Goal: Task Accomplishment & Management: Use online tool/utility

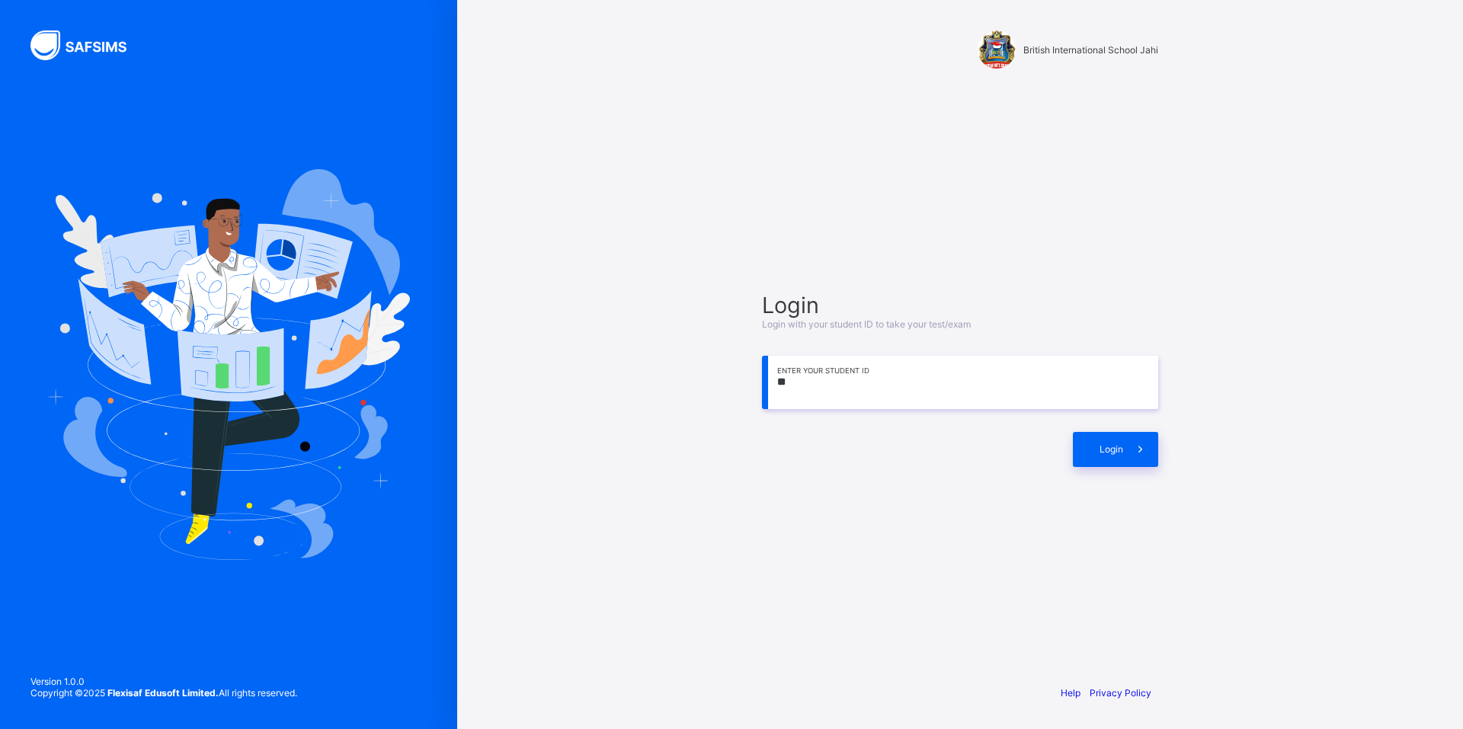
type input "*"
type input "**********"
click at [1145, 449] on icon at bounding box center [1140, 449] width 16 height 14
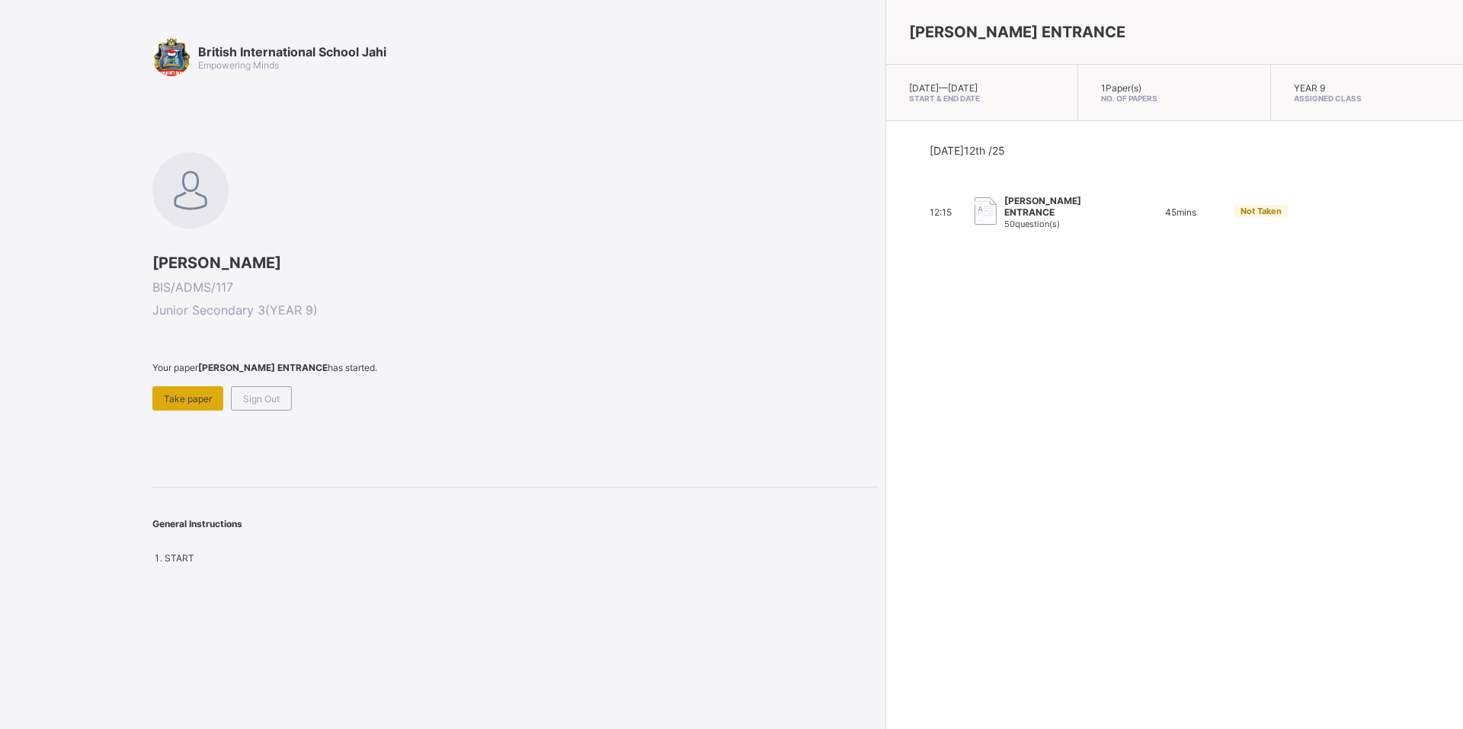
click at [170, 402] on span "Take paper" at bounding box center [188, 398] width 48 height 11
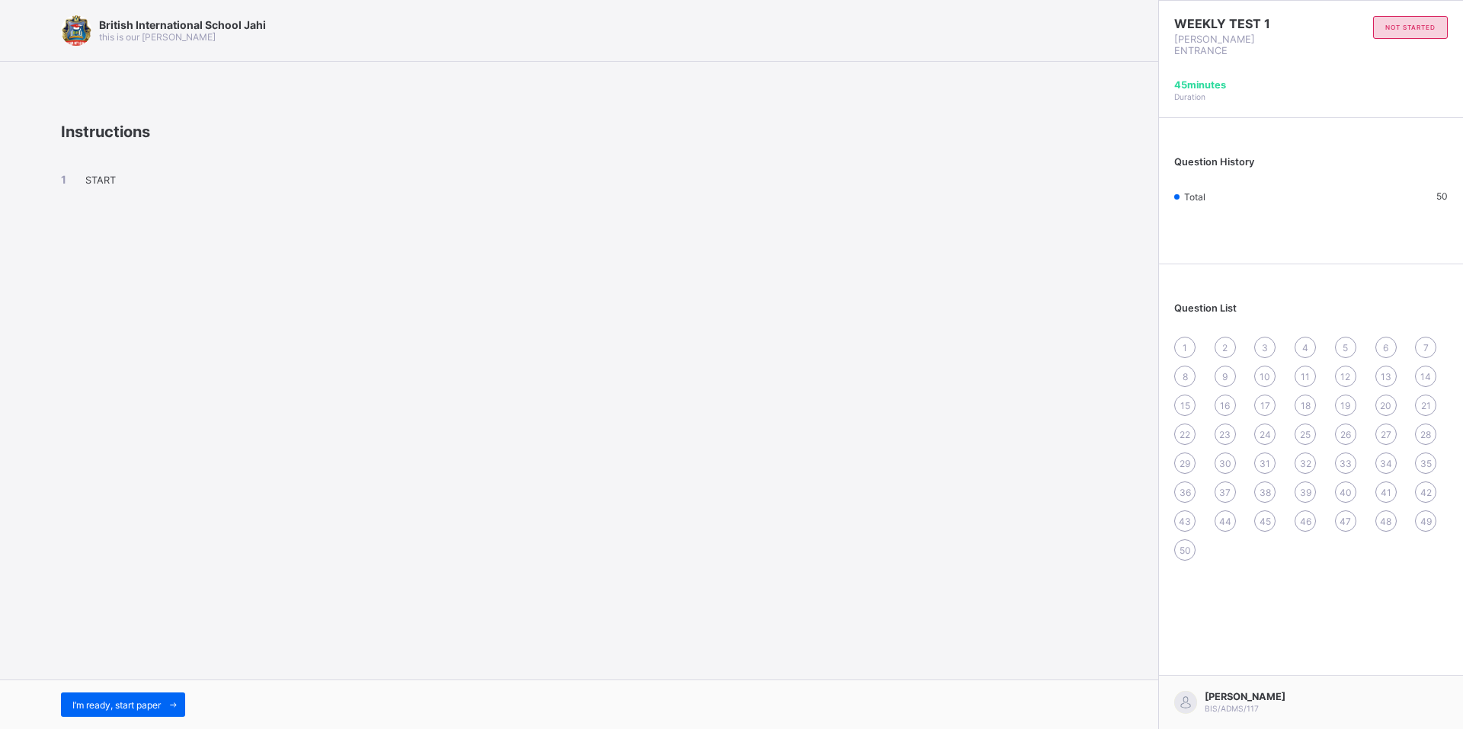
drag, startPoint x: 121, startPoint y: 701, endPoint x: 127, endPoint y: 692, distance: 10.6
click at [121, 700] on span "I’m ready, start paper" at bounding box center [116, 705] width 88 height 11
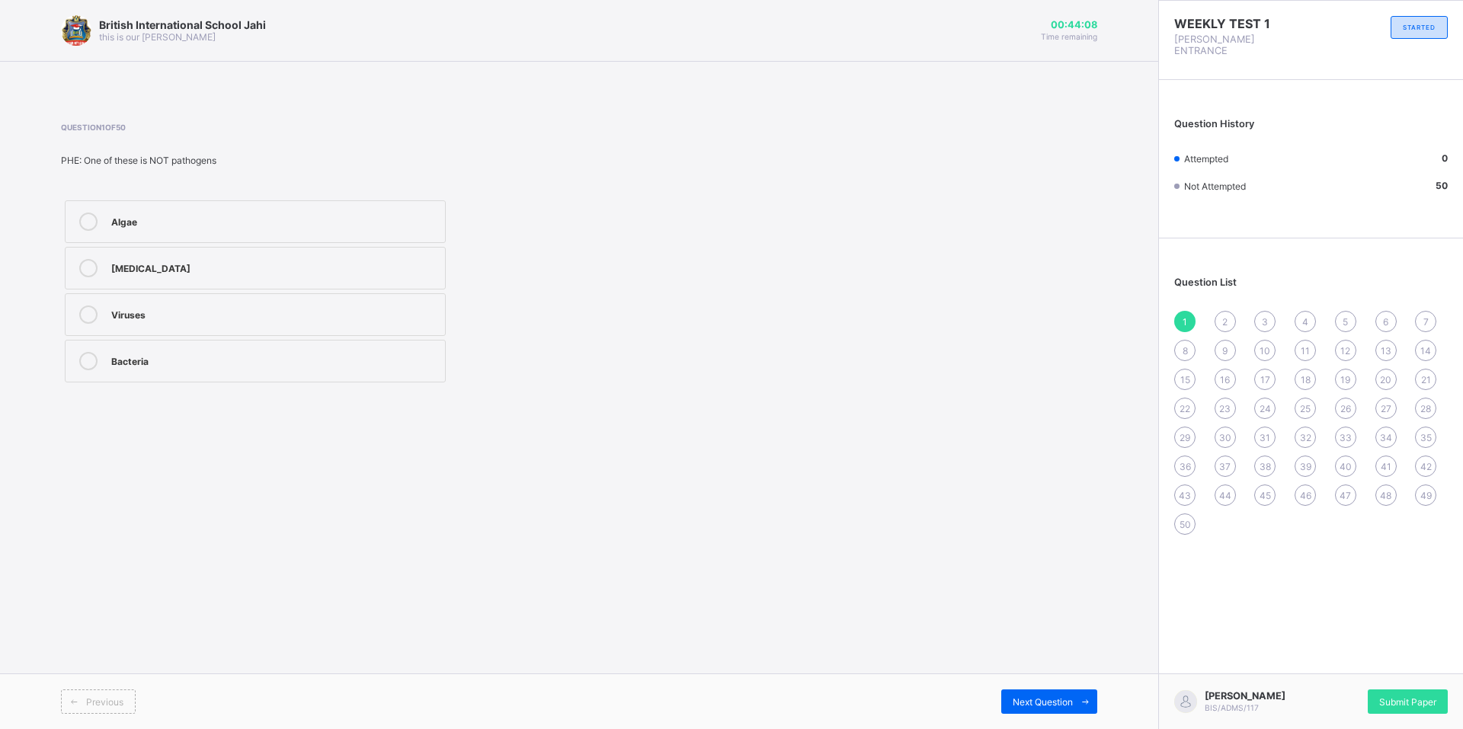
click at [383, 268] on div "[MEDICAL_DATA]" at bounding box center [274, 266] width 326 height 15
click at [1052, 697] on span "Next Question" at bounding box center [1043, 702] width 60 height 11
drag, startPoint x: 344, startPoint y: 316, endPoint x: 351, endPoint y: 356, distance: 40.1
click at [351, 356] on div "Gene Blood Water Air" at bounding box center [255, 292] width 389 height 190
drag, startPoint x: 351, startPoint y: 356, endPoint x: 229, endPoint y: 301, distance: 133.0
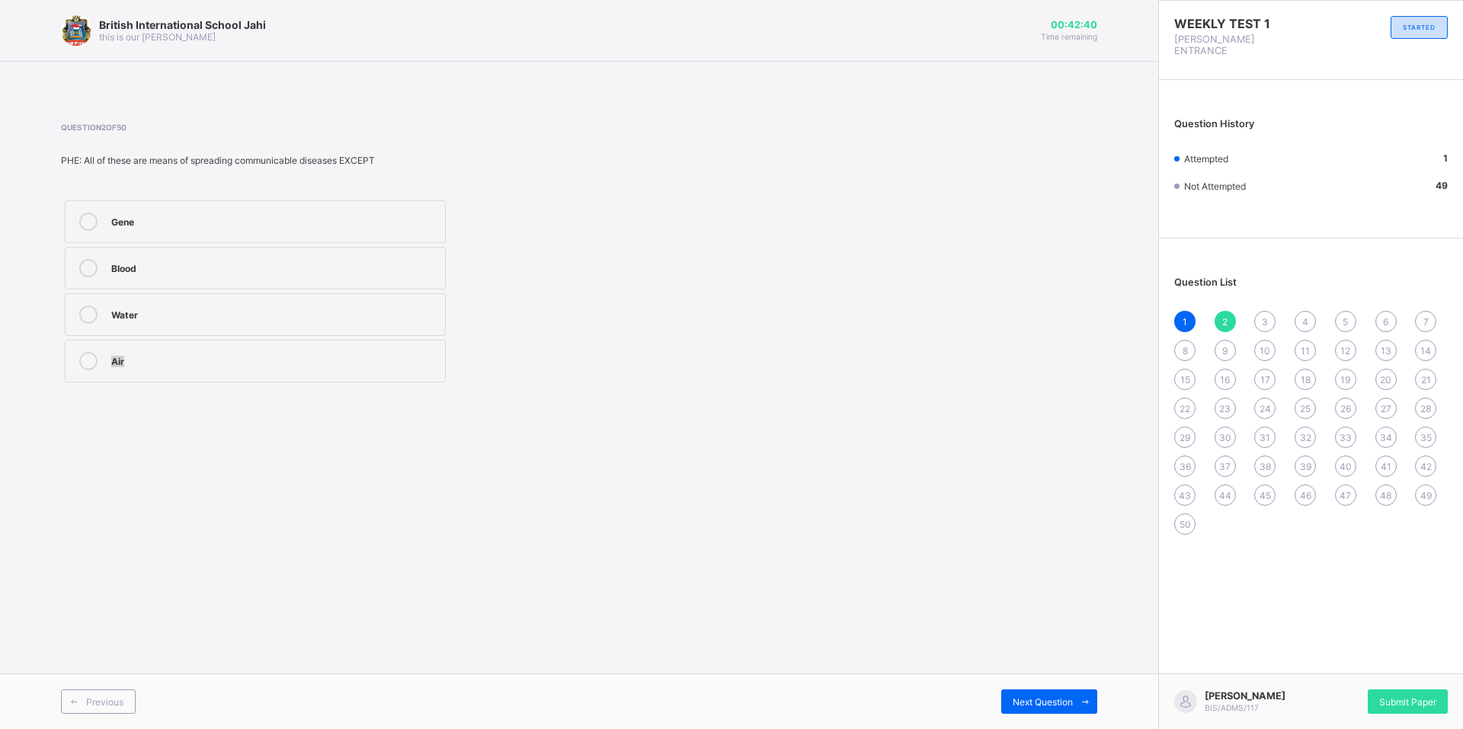
click at [229, 301] on label "Water" at bounding box center [255, 314] width 381 height 43
click at [1037, 703] on span "Next Question" at bounding box center [1043, 702] width 60 height 11
click at [361, 364] on div "Toxins" at bounding box center [274, 359] width 326 height 15
click at [1062, 690] on div "Next Question" at bounding box center [1049, 702] width 96 height 24
drag, startPoint x: 256, startPoint y: 317, endPoint x: 266, endPoint y: 322, distance: 10.9
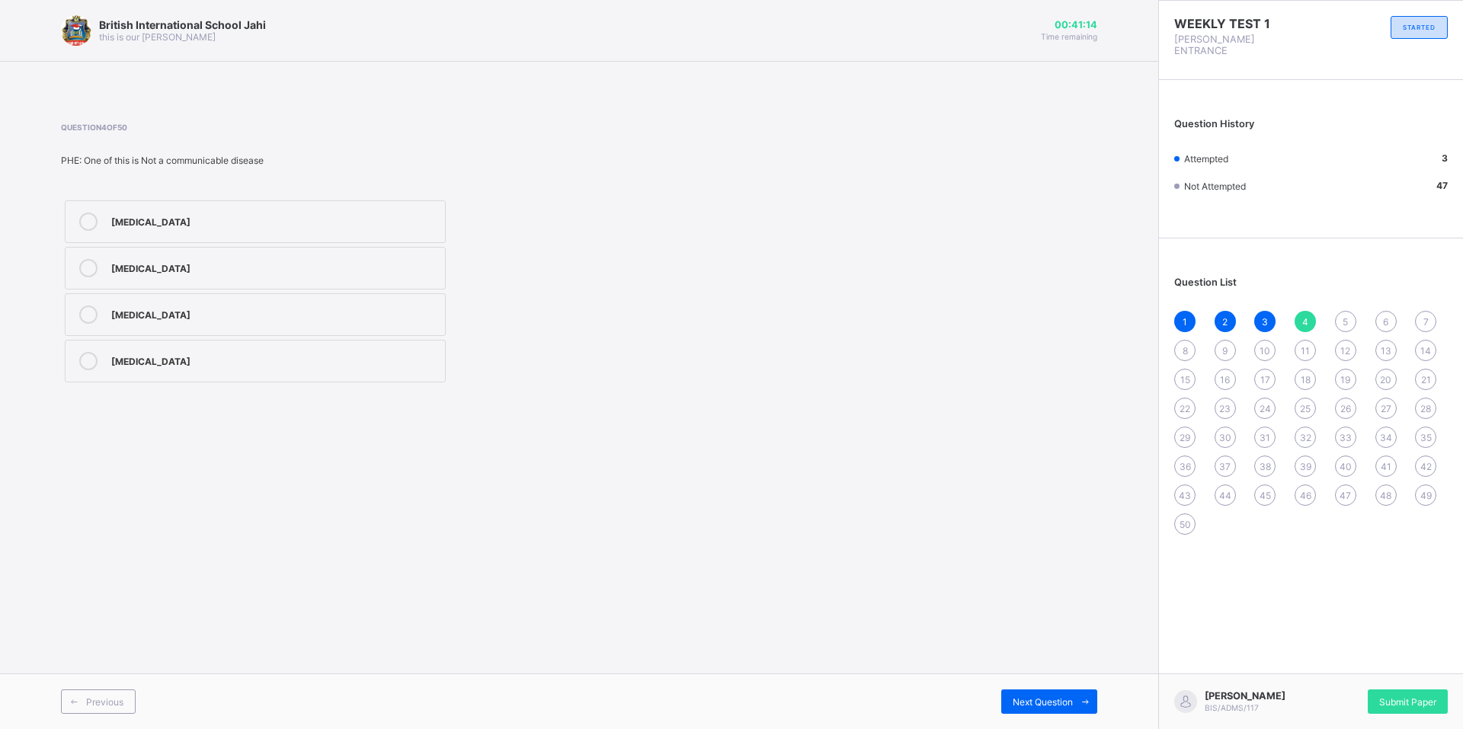
click at [262, 319] on div "Kwashiorkor" at bounding box center [274, 313] width 326 height 15
click at [1039, 681] on div "Previous Next Question" at bounding box center [579, 702] width 1158 height 56
click at [1036, 697] on span "Next Question" at bounding box center [1043, 702] width 60 height 11
drag, startPoint x: 1029, startPoint y: 700, endPoint x: 1027, endPoint y: 690, distance: 10.2
click at [1028, 697] on span "Next Question" at bounding box center [1043, 702] width 60 height 11
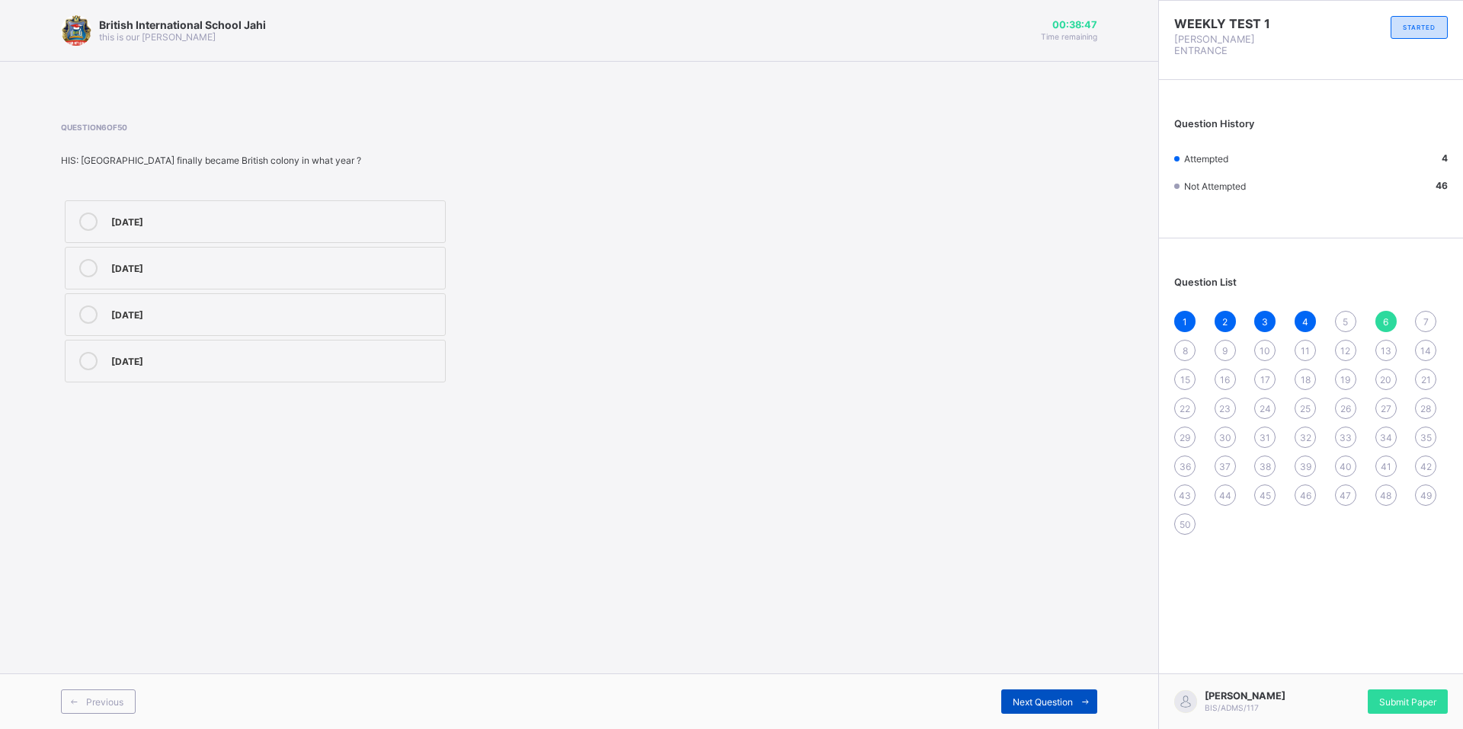
click at [1024, 699] on span "Next Question" at bounding box center [1043, 702] width 60 height 11
drag, startPoint x: 1034, startPoint y: 706, endPoint x: 1038, endPoint y: 692, distance: 14.2
click at [1035, 704] on span "Next Question" at bounding box center [1043, 702] width 60 height 11
click at [1057, 721] on div "Previous Next Question" at bounding box center [579, 702] width 1158 height 56
click at [1060, 706] on span "Next Question" at bounding box center [1043, 702] width 60 height 11
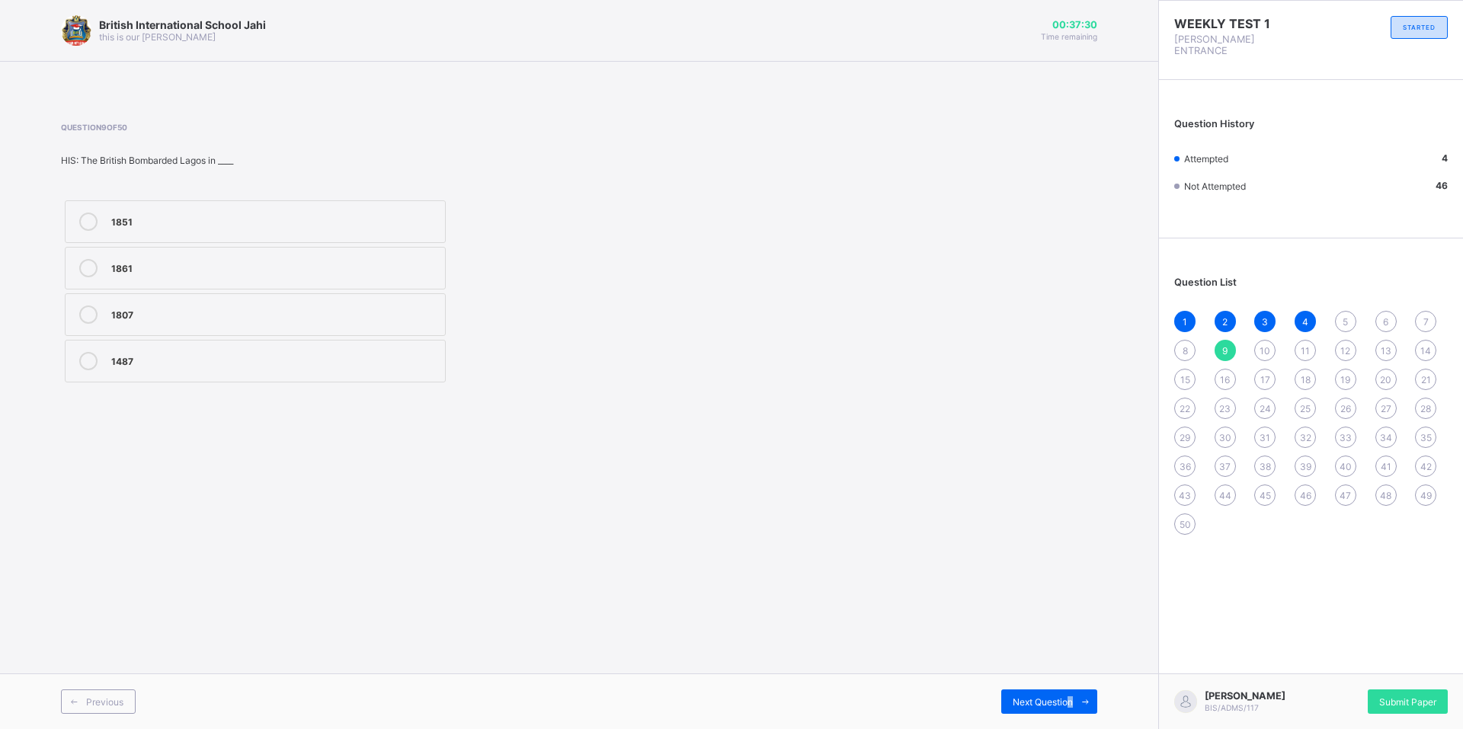
drag, startPoint x: 1068, startPoint y: 700, endPoint x: 1073, endPoint y: 689, distance: 11.9
click at [1073, 689] on div "Previous Next Question" at bounding box center [579, 702] width 1158 height 56
drag, startPoint x: 1073, startPoint y: 689, endPoint x: 951, endPoint y: 691, distance: 122.0
click at [936, 607] on div "British International School Jahi this is our motton 00:37:28 Time remaining Qu…" at bounding box center [579, 364] width 1158 height 729
click at [1037, 701] on span "Next Question" at bounding box center [1043, 702] width 60 height 11
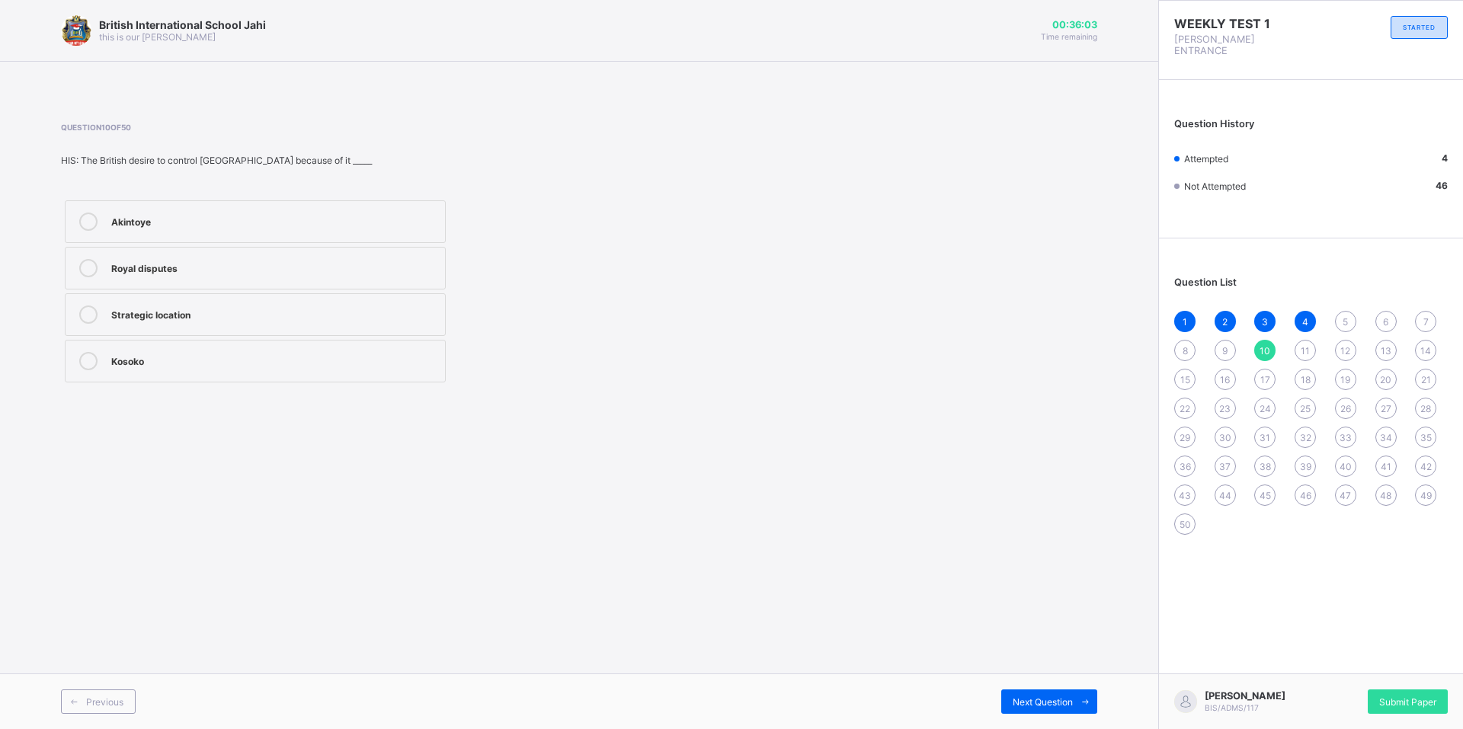
drag, startPoint x: 345, startPoint y: 243, endPoint x: 336, endPoint y: 271, distance: 29.6
click at [342, 257] on div "Akintoye Royal disputes Strategic location Kosoko" at bounding box center [255, 292] width 389 height 190
click at [333, 250] on div "Akintoye Royal disputes Strategic location Kosoko" at bounding box center [255, 292] width 389 height 190
drag, startPoint x: 332, startPoint y: 251, endPoint x: 335, endPoint y: 262, distance: 11.1
click at [334, 260] on label "Royal disputes" at bounding box center [255, 268] width 381 height 43
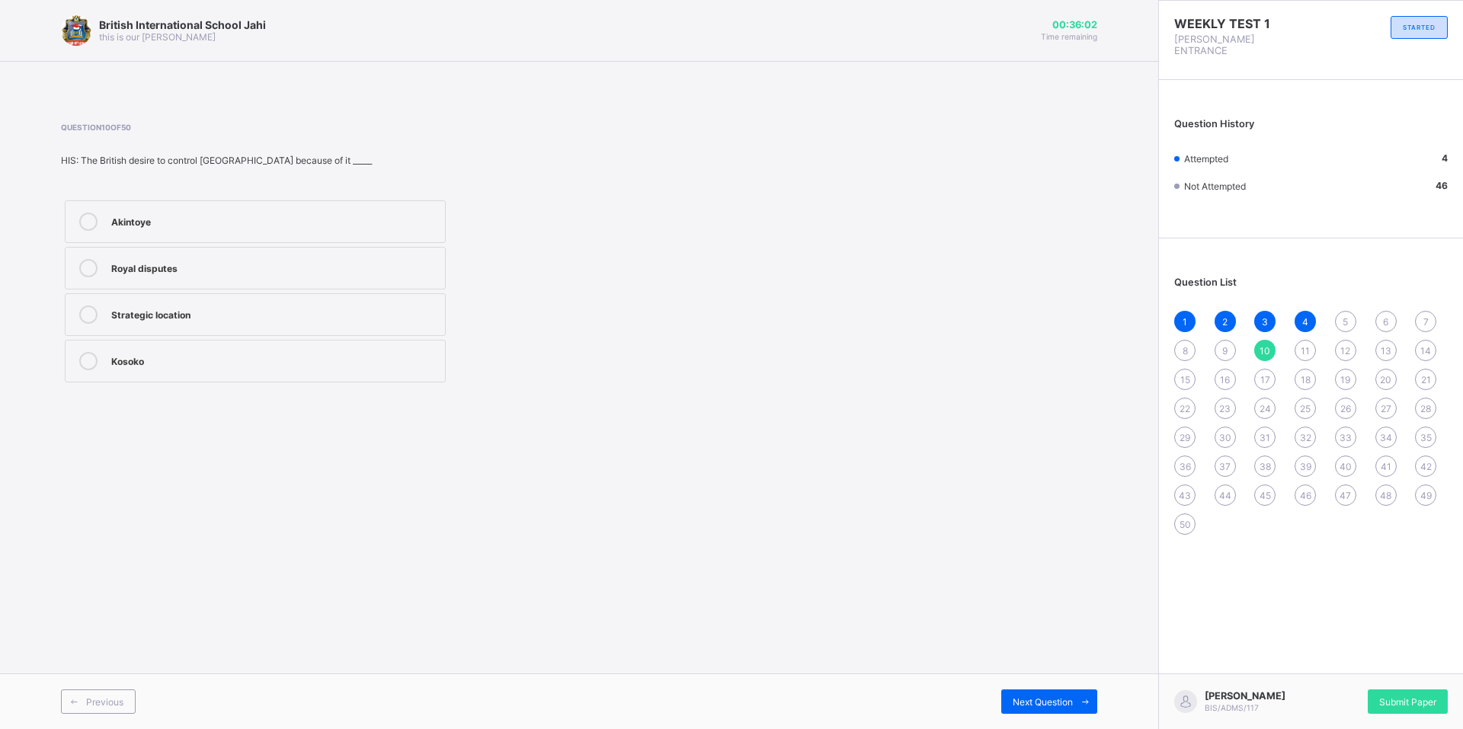
click at [339, 264] on div "Royal disputes" at bounding box center [274, 266] width 326 height 15
click at [342, 255] on label "Royal disputes" at bounding box center [255, 268] width 381 height 43
drag, startPoint x: 364, startPoint y: 238, endPoint x: 412, endPoint y: 286, distance: 67.9
click at [412, 286] on div "Akintoye Royal disputes Strategic location Kosoko" at bounding box center [255, 292] width 389 height 190
click at [1021, 700] on span "Next Question" at bounding box center [1043, 702] width 60 height 11
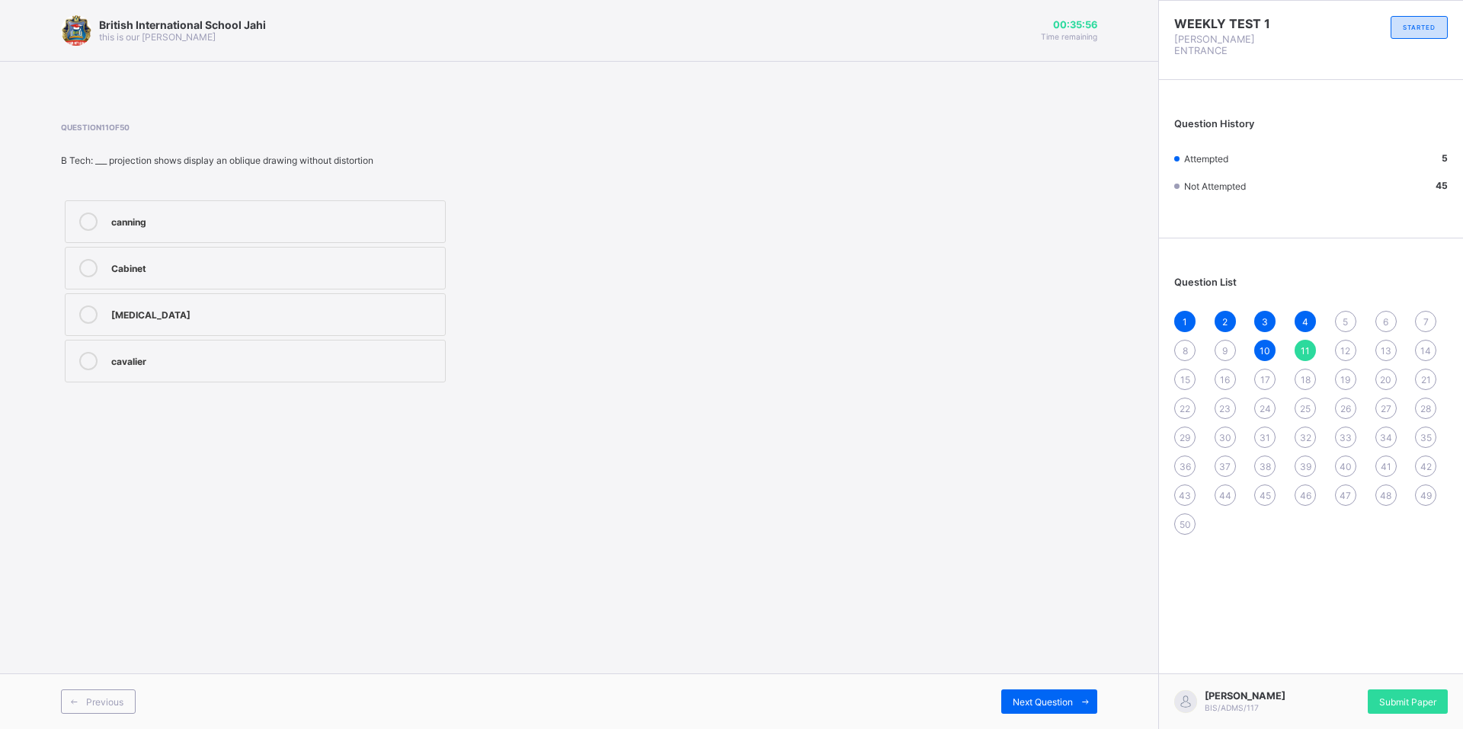
drag, startPoint x: 1023, startPoint y: 701, endPoint x: 835, endPoint y: 617, distance: 206.1
click at [835, 617] on div "British International School Jahi this is our motton 00:35:56 Time remaining Qu…" at bounding box center [579, 364] width 1158 height 729
drag, startPoint x: 1067, startPoint y: 678, endPoint x: 1039, endPoint y: 717, distance: 48.0
click at [1060, 686] on div "Previous Next Question" at bounding box center [579, 702] width 1158 height 56
click at [1039, 706] on div "Next Question" at bounding box center [1049, 702] width 96 height 24
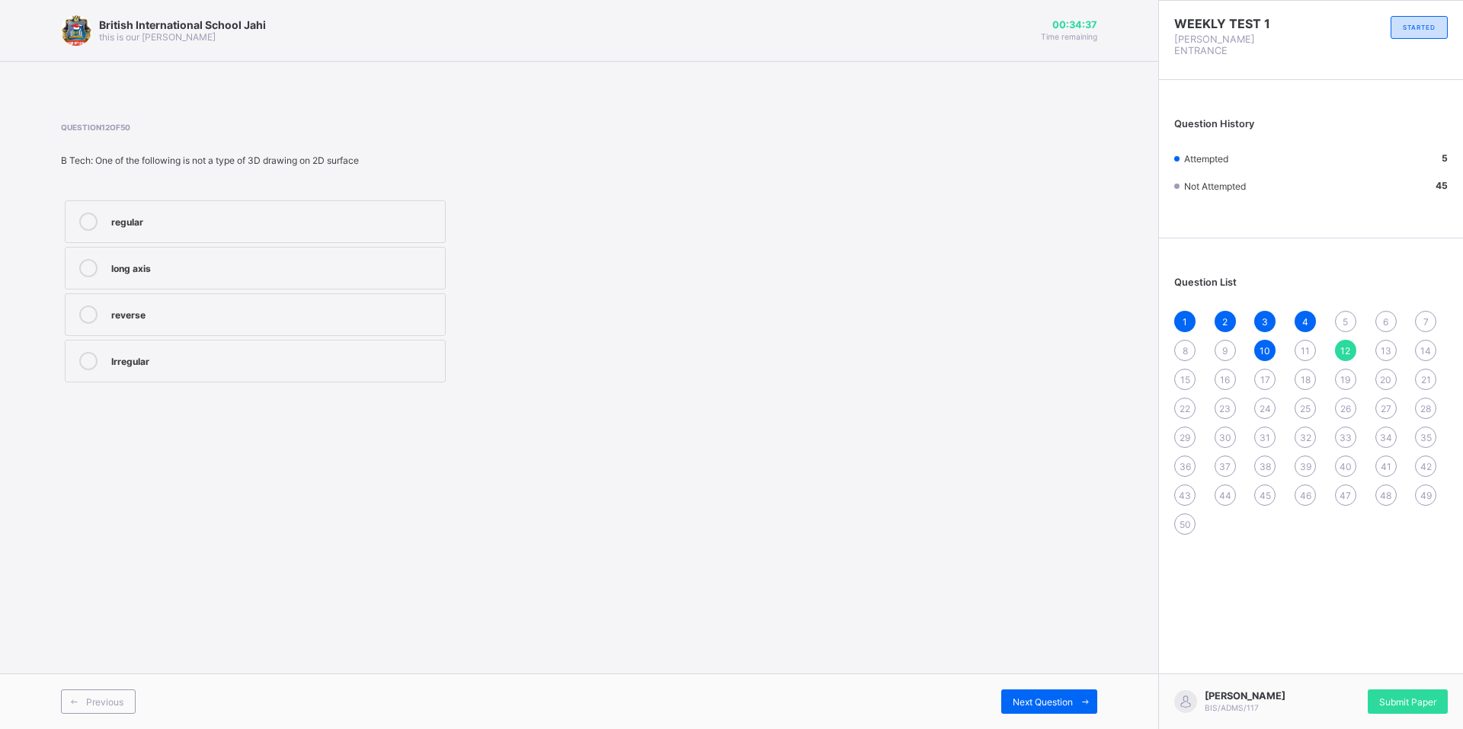
click at [351, 319] on div "reverse" at bounding box center [274, 313] width 326 height 15
click at [1069, 713] on div "Next Question" at bounding box center [1049, 702] width 96 height 24
click at [265, 220] on div "Coke" at bounding box center [274, 220] width 326 height 15
click at [1086, 697] on icon at bounding box center [1085, 702] width 11 height 10
click at [221, 230] on label "10" at bounding box center [255, 221] width 381 height 43
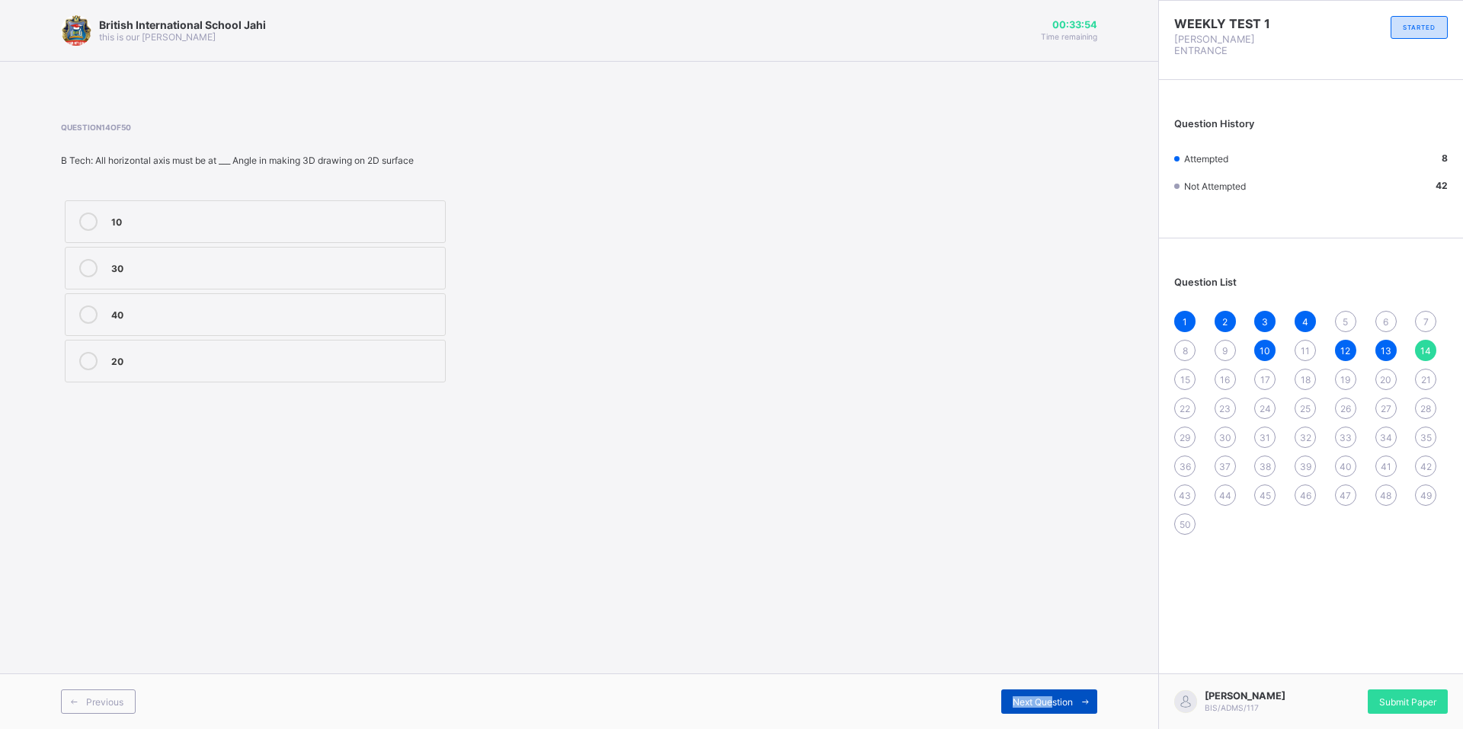
drag, startPoint x: 1062, startPoint y: 689, endPoint x: 1049, endPoint y: 690, distance: 13.0
click at [1049, 690] on div "Previous Next Question" at bounding box center [579, 702] width 1158 height 56
drag, startPoint x: 1049, startPoint y: 690, endPoint x: 1041, endPoint y: 696, distance: 10.4
click at [1043, 697] on span "Next Question" at bounding box center [1043, 702] width 60 height 11
click at [1041, 697] on span "Next Question" at bounding box center [1043, 702] width 60 height 11
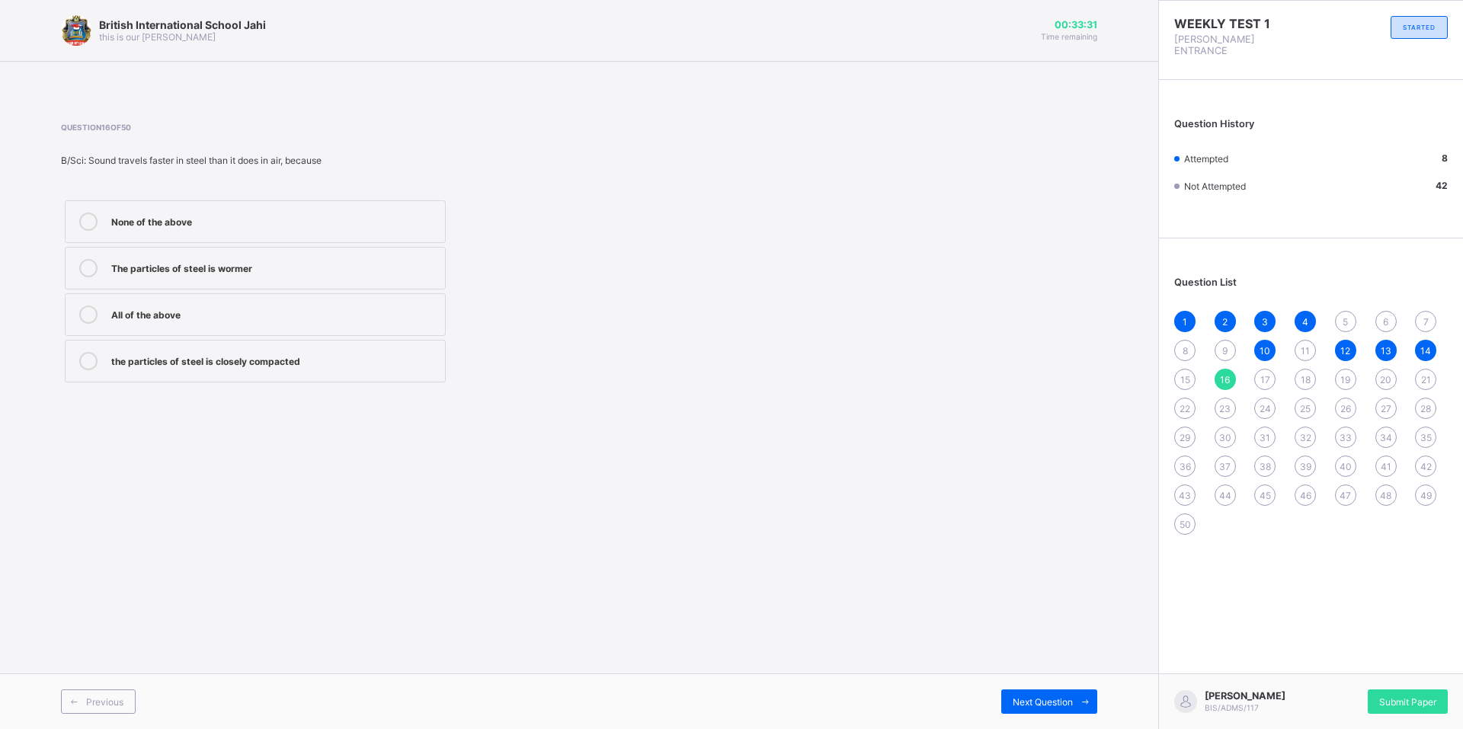
drag, startPoint x: 1044, startPoint y: 699, endPoint x: 986, endPoint y: 489, distance: 218.2
click at [986, 489] on div "British International School Jahi this is our motton 00:33:31 Time remaining Qu…" at bounding box center [579, 364] width 1158 height 729
click at [148, 363] on div "the particles of steel is closely compacted" at bounding box center [274, 359] width 326 height 15
click at [1047, 695] on div "Next Question" at bounding box center [1049, 702] width 96 height 24
drag, startPoint x: 383, startPoint y: 381, endPoint x: 416, endPoint y: 368, distance: 35.2
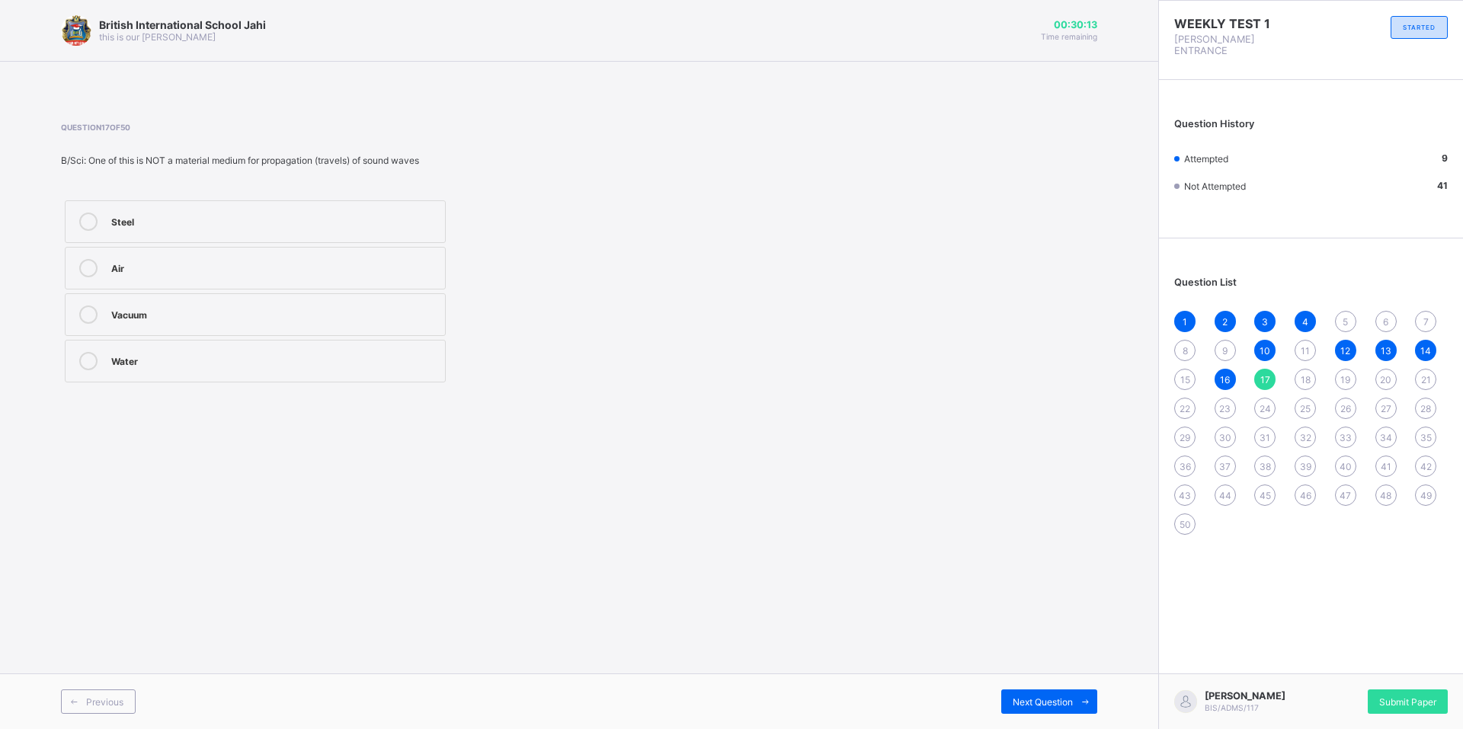
click at [383, 380] on label "Water" at bounding box center [255, 361] width 381 height 43
click at [1081, 695] on span at bounding box center [1085, 702] width 24 height 24
drag, startPoint x: 298, startPoint y: 220, endPoint x: 351, endPoint y: 151, distance: 87.0
click at [351, 151] on div "Question 18 of 50 B/Sci: The speed of sound in air is ……… in meter per seconds …" at bounding box center [385, 255] width 648 height 264
drag, startPoint x: 235, startPoint y: 280, endPoint x: 200, endPoint y: 261, distance: 39.5
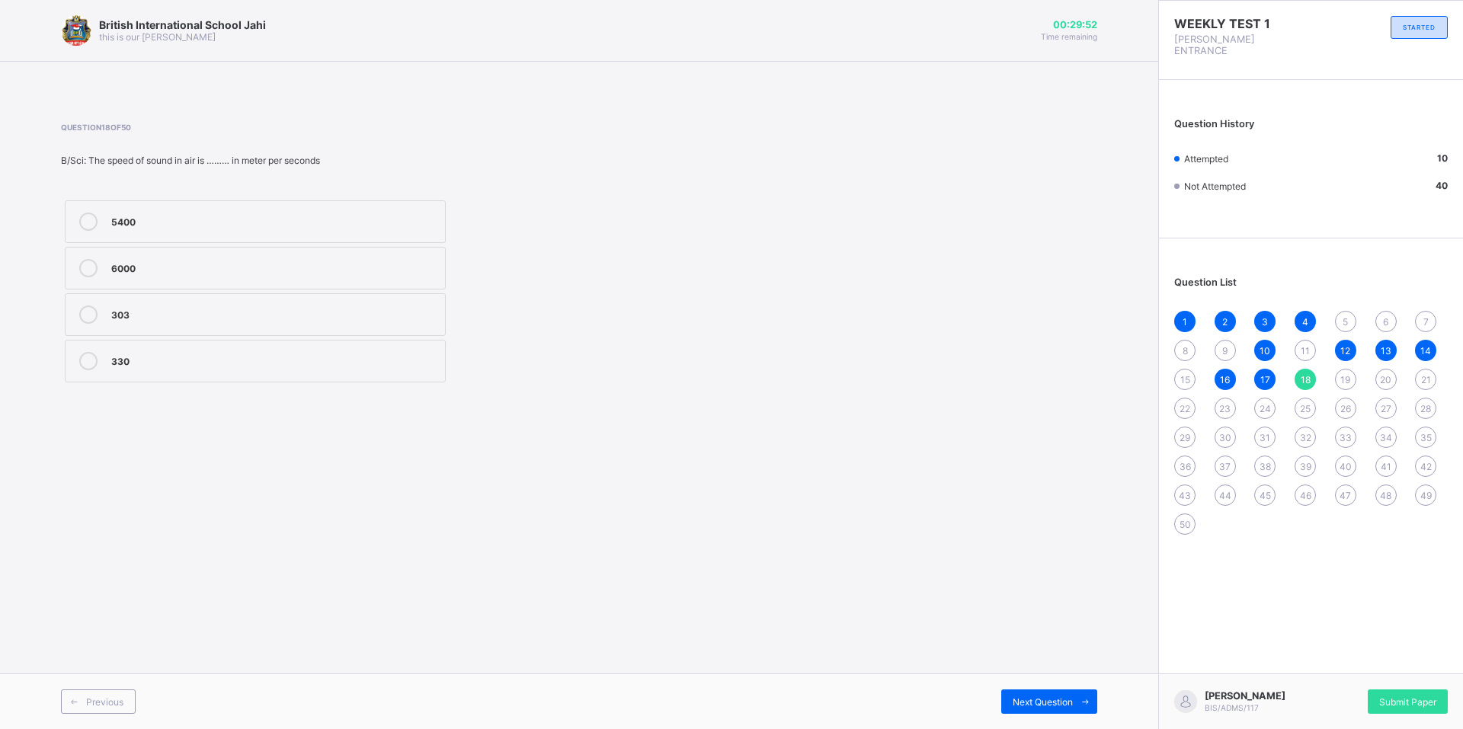
click at [213, 268] on label "6000" at bounding box center [255, 268] width 381 height 43
click at [1005, 695] on div "Next Question" at bounding box center [1049, 702] width 96 height 24
click at [396, 327] on label "Frequency" at bounding box center [255, 314] width 381 height 43
click at [1010, 700] on div "Next Question" at bounding box center [1049, 702] width 96 height 24
click at [320, 267] on div "Louder" at bounding box center [274, 266] width 326 height 15
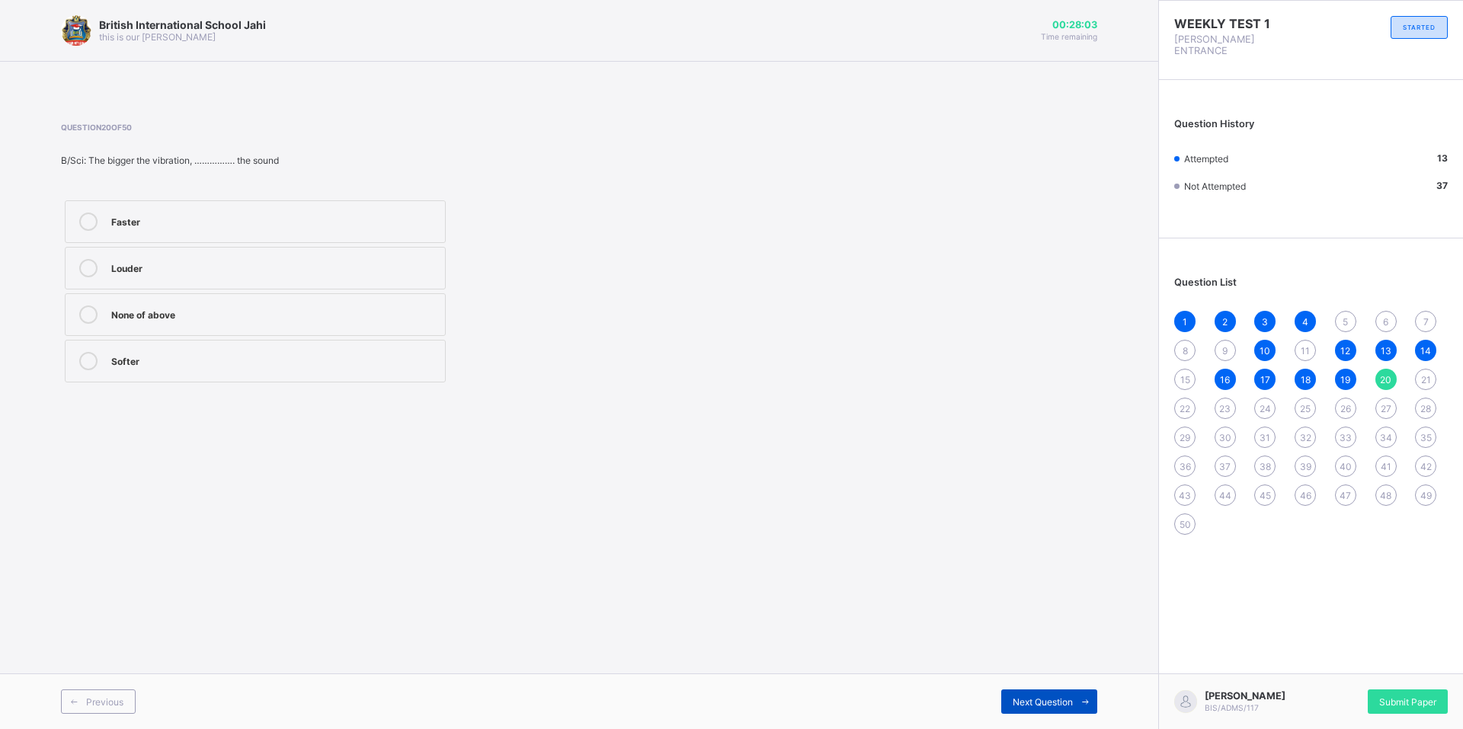
click at [1038, 700] on span "Next Question" at bounding box center [1043, 702] width 60 height 11
drag, startPoint x: 1072, startPoint y: 598, endPoint x: 1034, endPoint y: 578, distance: 42.6
click at [1062, 593] on div "British International School Jahi this is our motton 00:27:34 Time remaining Qu…" at bounding box center [579, 364] width 1158 height 729
click at [152, 216] on div "Furniture" at bounding box center [274, 220] width 326 height 15
click at [1011, 697] on div "Next Question" at bounding box center [1049, 702] width 96 height 24
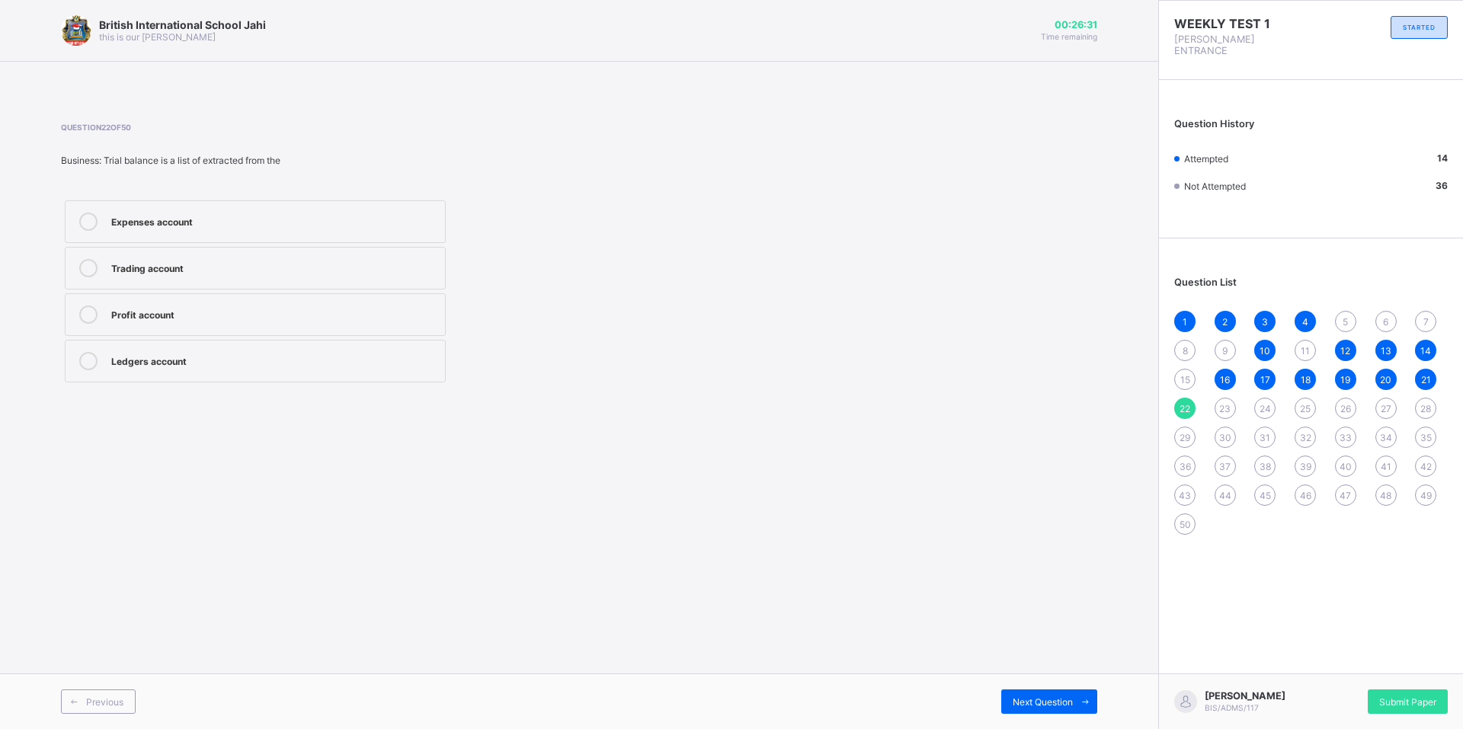
click at [172, 312] on div "Profit account" at bounding box center [274, 313] width 326 height 15
click at [280, 326] on label "Profit account" at bounding box center [255, 314] width 381 height 43
click at [1019, 697] on span "Next Question" at bounding box center [1043, 702] width 60 height 11
click at [157, 280] on label "debtors" at bounding box center [255, 268] width 381 height 43
click at [1032, 694] on div "Next Question" at bounding box center [1049, 702] width 96 height 24
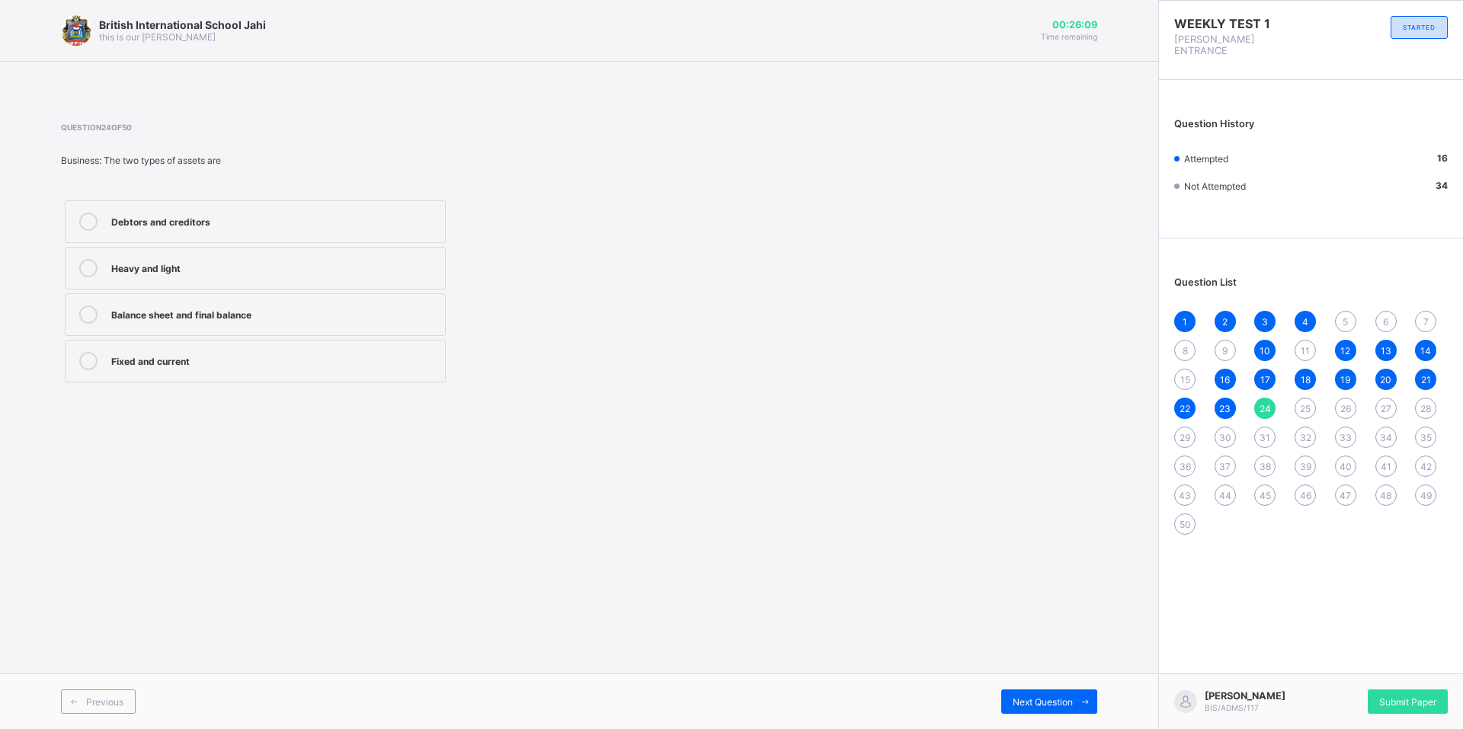
click at [155, 306] on div "Balance sheet and final balance" at bounding box center [274, 313] width 326 height 15
click at [1056, 713] on div "Next Question" at bounding box center [1049, 702] width 96 height 24
drag, startPoint x: 268, startPoint y: 364, endPoint x: 283, endPoint y: 362, distance: 14.7
click at [268, 363] on div "Cash at bank" at bounding box center [274, 359] width 326 height 15
click at [1261, 403] on span "24" at bounding box center [1265, 408] width 11 height 11
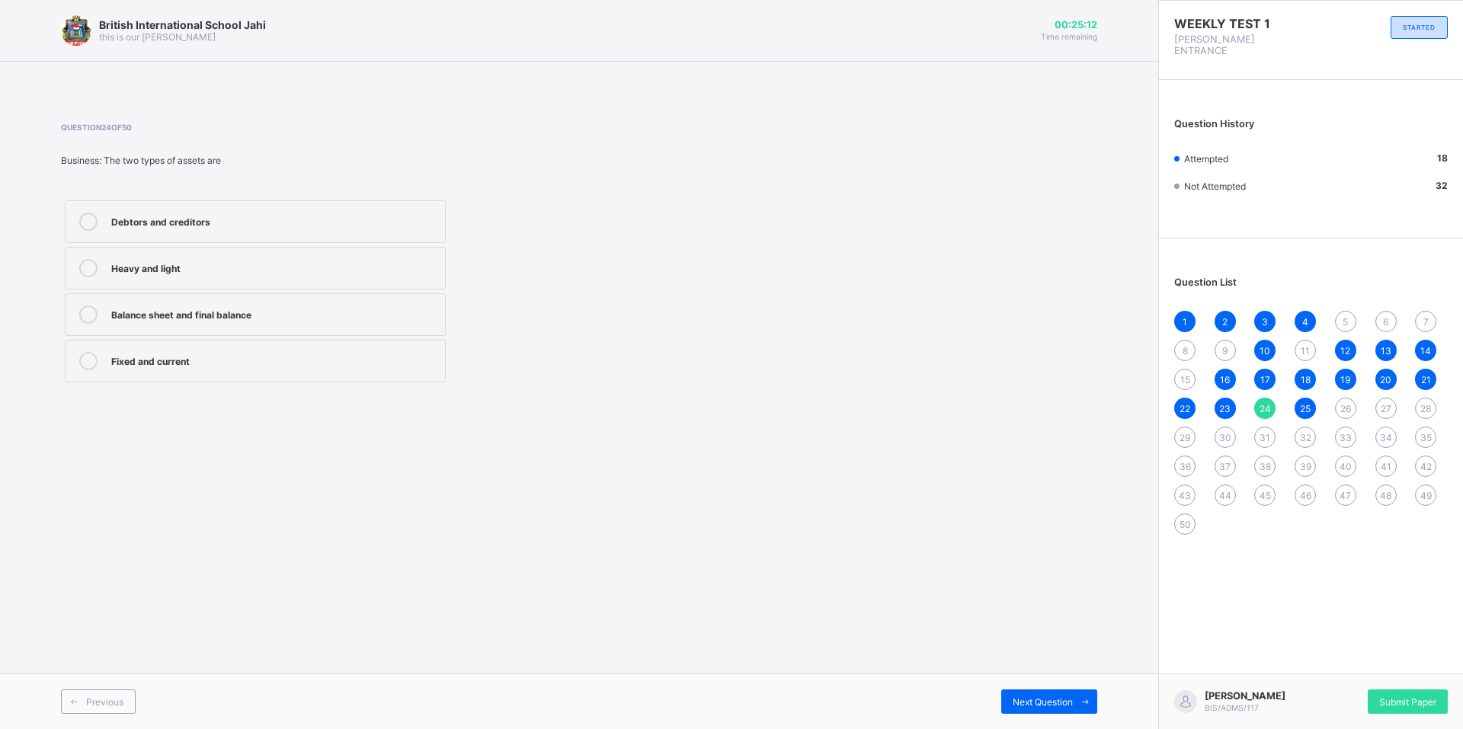
click at [1344, 398] on div "26" at bounding box center [1345, 408] width 21 height 21
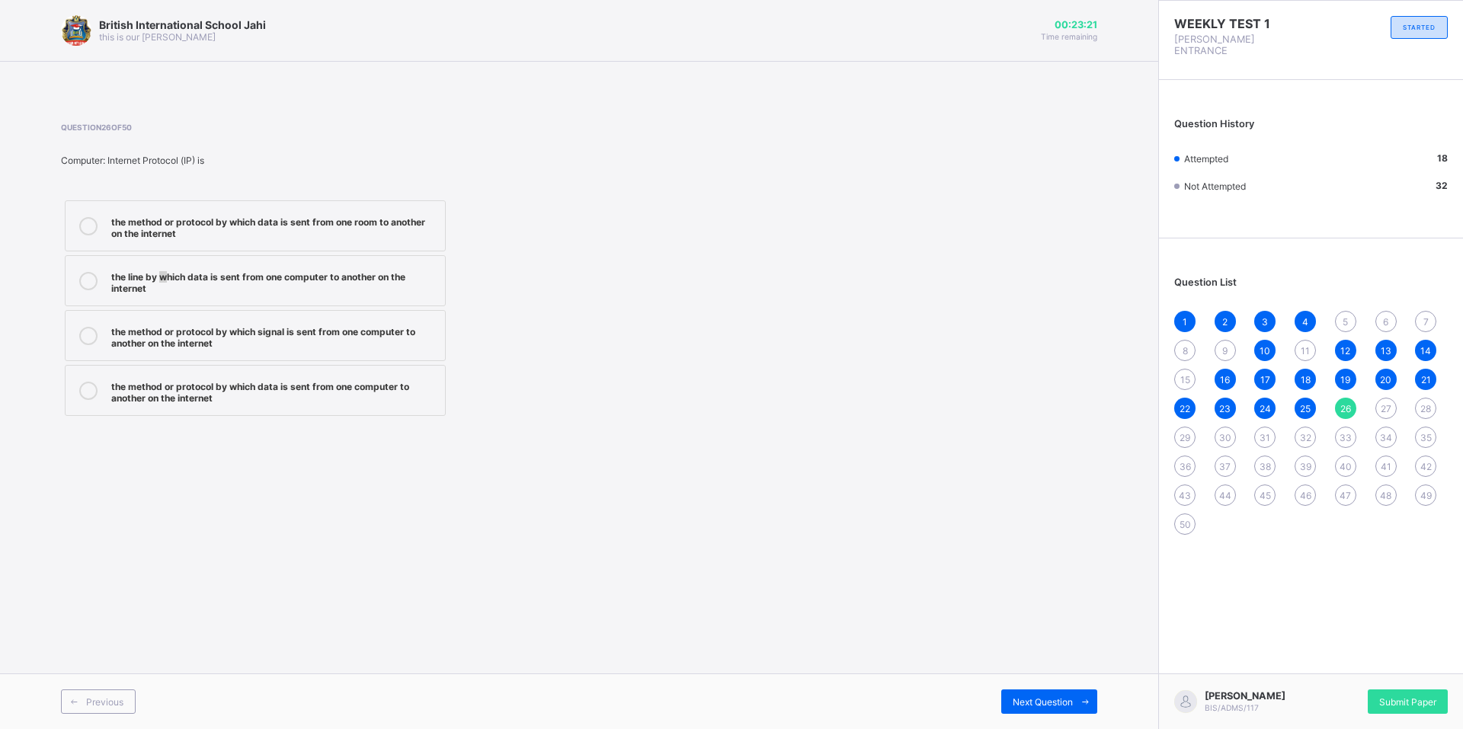
click at [161, 273] on div "the line by which data is sent from one computer to another on the internet" at bounding box center [274, 281] width 326 height 27
drag, startPoint x: 161, startPoint y: 273, endPoint x: 116, endPoint y: 286, distance: 46.8
click at [116, 286] on div "the line by which data is sent from one computer to another on the internet" at bounding box center [274, 281] width 326 height 27
drag, startPoint x: 141, startPoint y: 331, endPoint x: 138, endPoint y: 344, distance: 13.3
click at [139, 341] on div "the method or protocol by which signal is sent from one computer to another on …" at bounding box center [274, 335] width 326 height 27
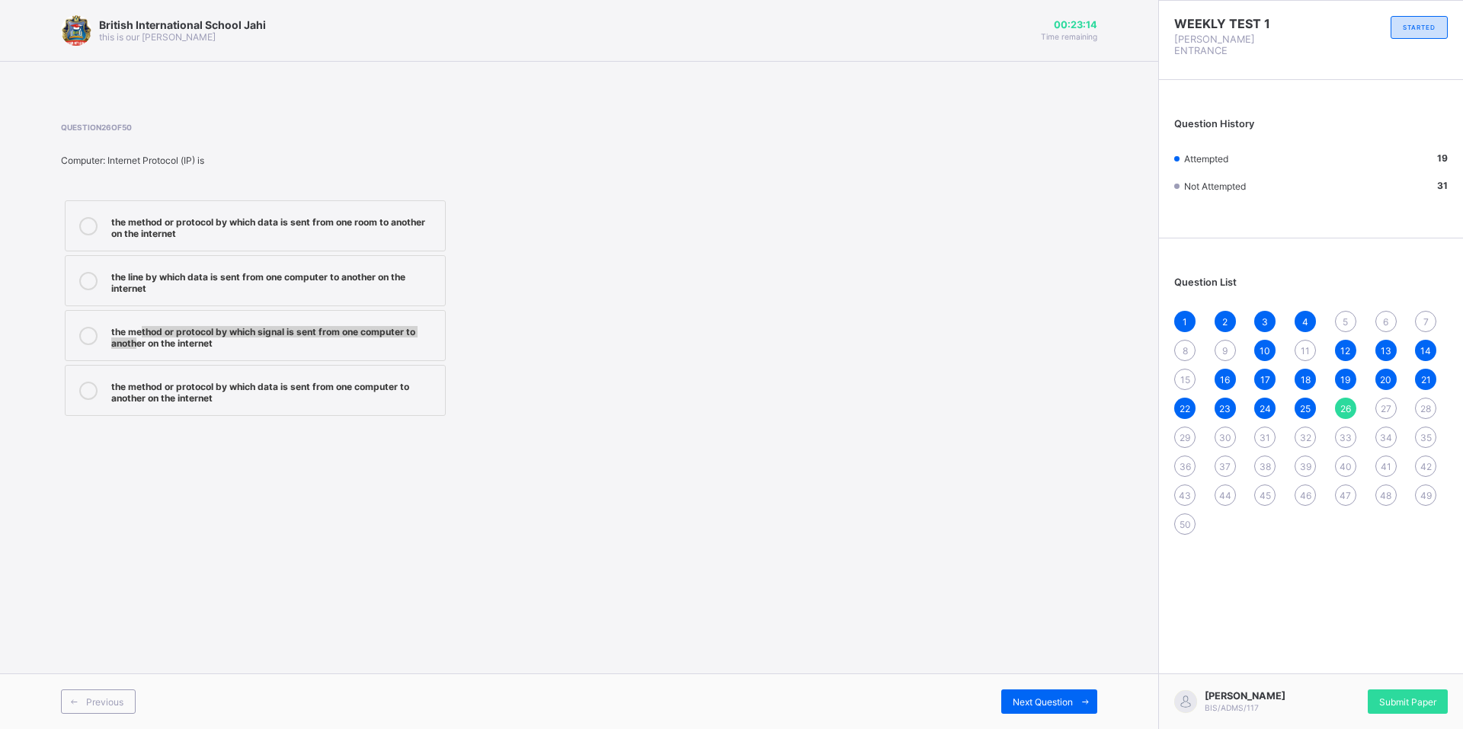
drag, startPoint x: 968, startPoint y: 397, endPoint x: 972, endPoint y: 408, distance: 12.1
click at [972, 408] on div "Question 26 of 50 Computer: Internet Protocol (IP) is the method or protocol by…" at bounding box center [579, 271] width 1036 height 297
click at [1051, 702] on span "Next Question" at bounding box center [1043, 702] width 60 height 11
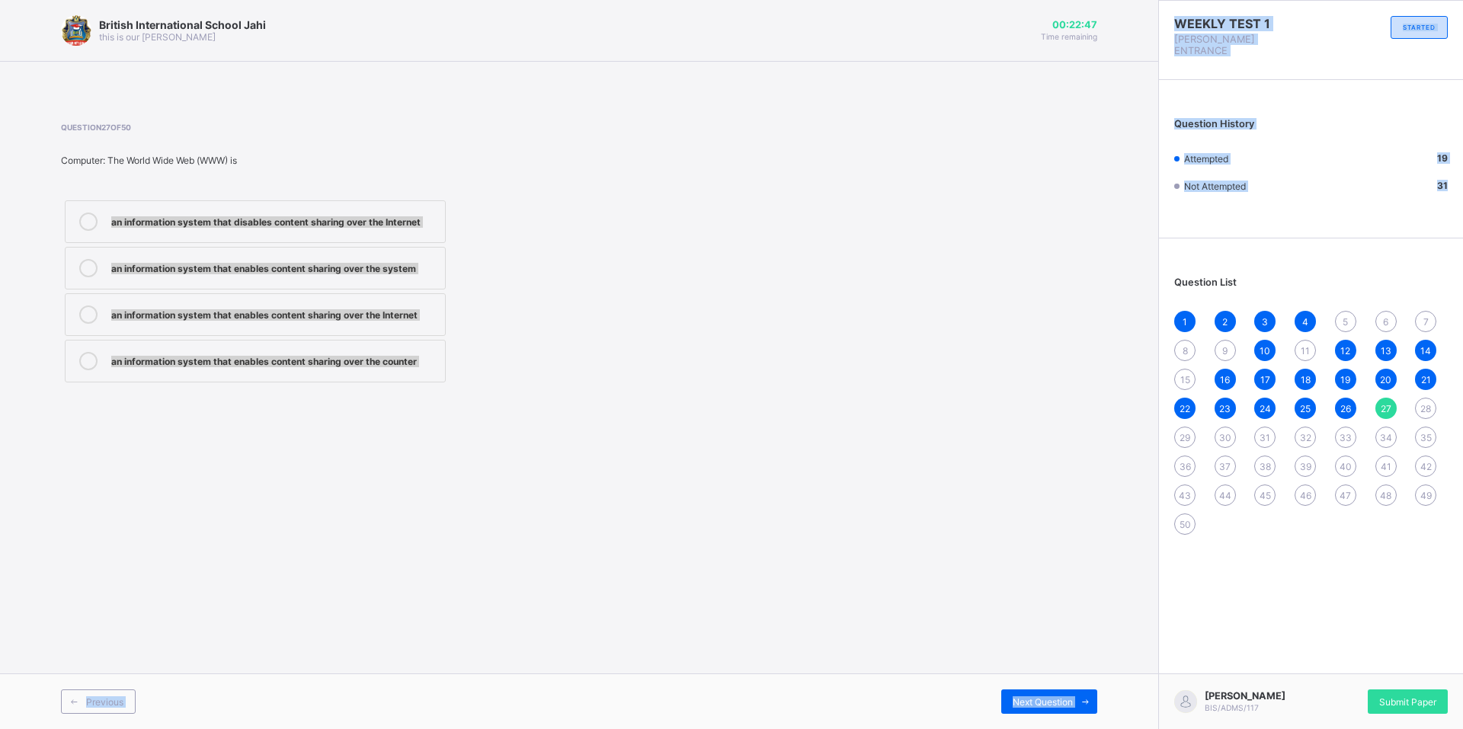
drag, startPoint x: 0, startPoint y: 197, endPoint x: 1462, endPoint y: 163, distance: 1462.9
click at [1462, 163] on div "British International School Jahi this is our motton 00:22:47 Time remaining Qu…" at bounding box center [731, 364] width 1463 height 729
click at [420, 304] on label "an information system that enables content sharing over the Internet" at bounding box center [255, 314] width 381 height 43
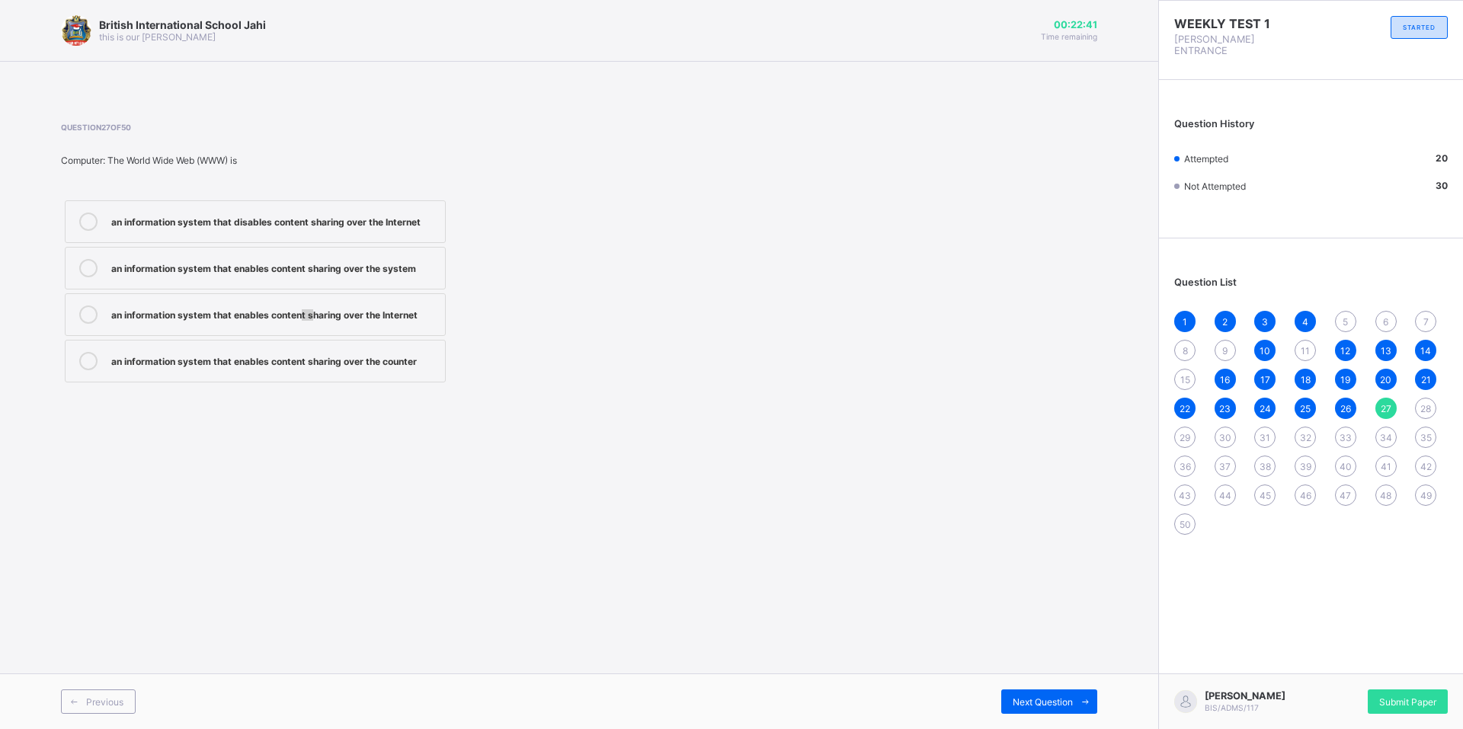
click at [314, 299] on label "an information system that enables content sharing over the Internet" at bounding box center [255, 314] width 381 height 43
click at [384, 261] on div "an information system that enables content sharing over the system" at bounding box center [274, 266] width 326 height 15
click at [392, 283] on label "an information system that enables content sharing over the system" at bounding box center [255, 268] width 381 height 43
click at [408, 312] on div "an information system that enables content sharing over the Internet" at bounding box center [274, 313] width 326 height 15
click at [1038, 696] on div "Next Question" at bounding box center [1049, 702] width 96 height 24
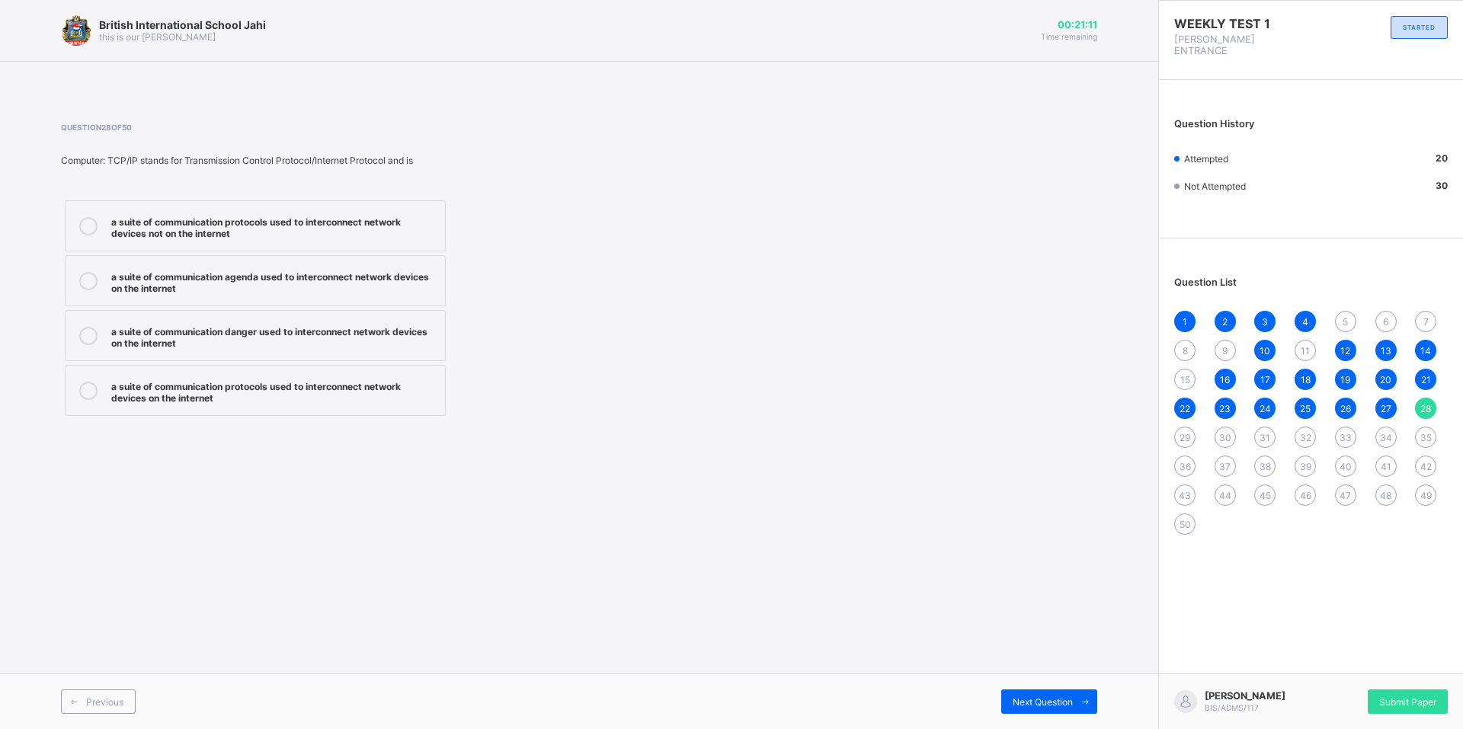
click at [195, 223] on div "a suite of communication protocols used to interconnect network devices not on …" at bounding box center [274, 226] width 326 height 27
click at [1065, 698] on span "Next Question" at bounding box center [1043, 702] width 60 height 11
click at [156, 229] on div "an ambiguous address that identifies a device on the internet or a local network" at bounding box center [274, 226] width 326 height 27
drag, startPoint x: 1066, startPoint y: 695, endPoint x: 1062, endPoint y: 687, distance: 9.2
click at [1064, 690] on div "Next Question" at bounding box center [1049, 702] width 96 height 24
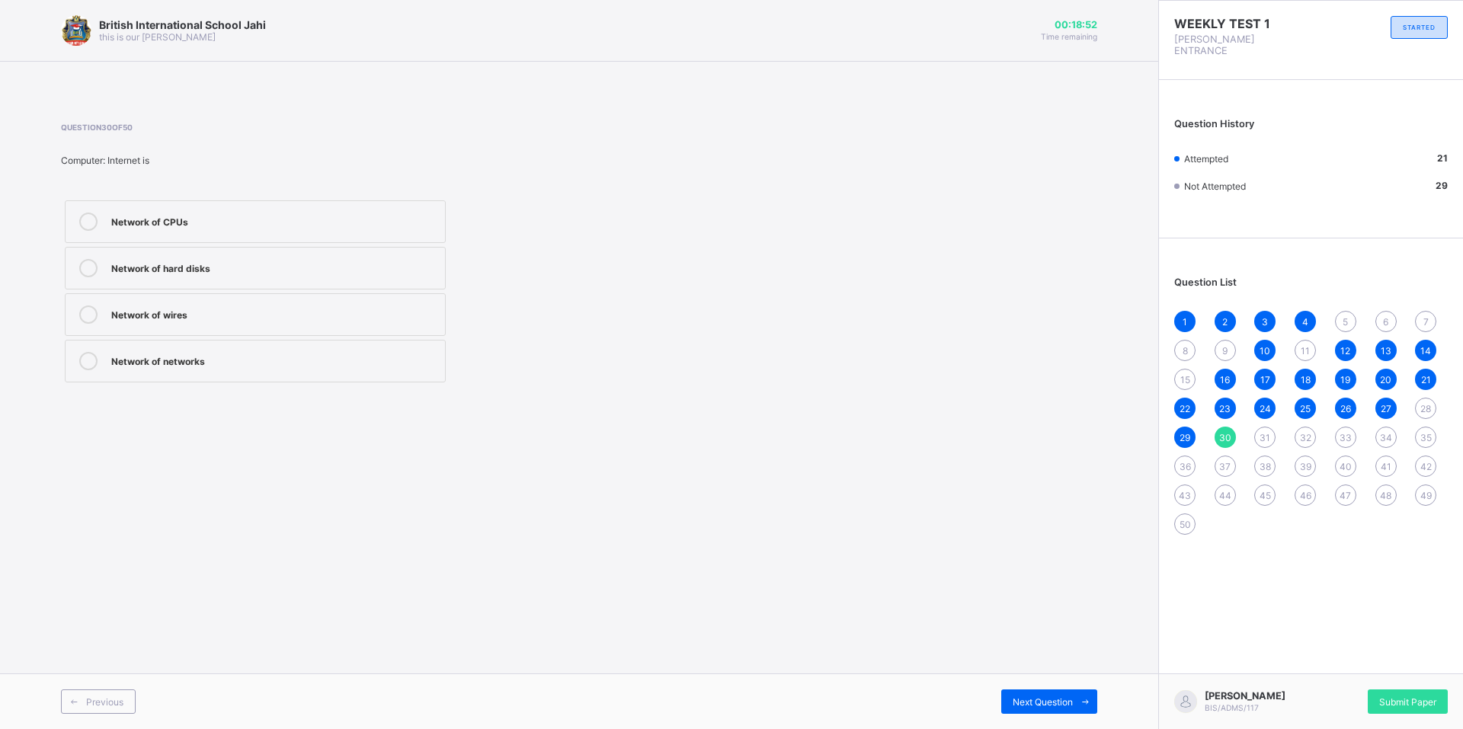
drag, startPoint x: 0, startPoint y: 320, endPoint x: 0, endPoint y: 722, distance: 401.6
drag, startPoint x: 0, startPoint y: 722, endPoint x: 402, endPoint y: 428, distance: 498.0
click at [528, 470] on div "British International School Jahi this is our motton 00:18:51 Time remaining Qu…" at bounding box center [579, 364] width 1158 height 729
drag, startPoint x: 323, startPoint y: 341, endPoint x: 324, endPoint y: 370, distance: 29.0
click at [323, 361] on label "Network of networks" at bounding box center [255, 361] width 381 height 43
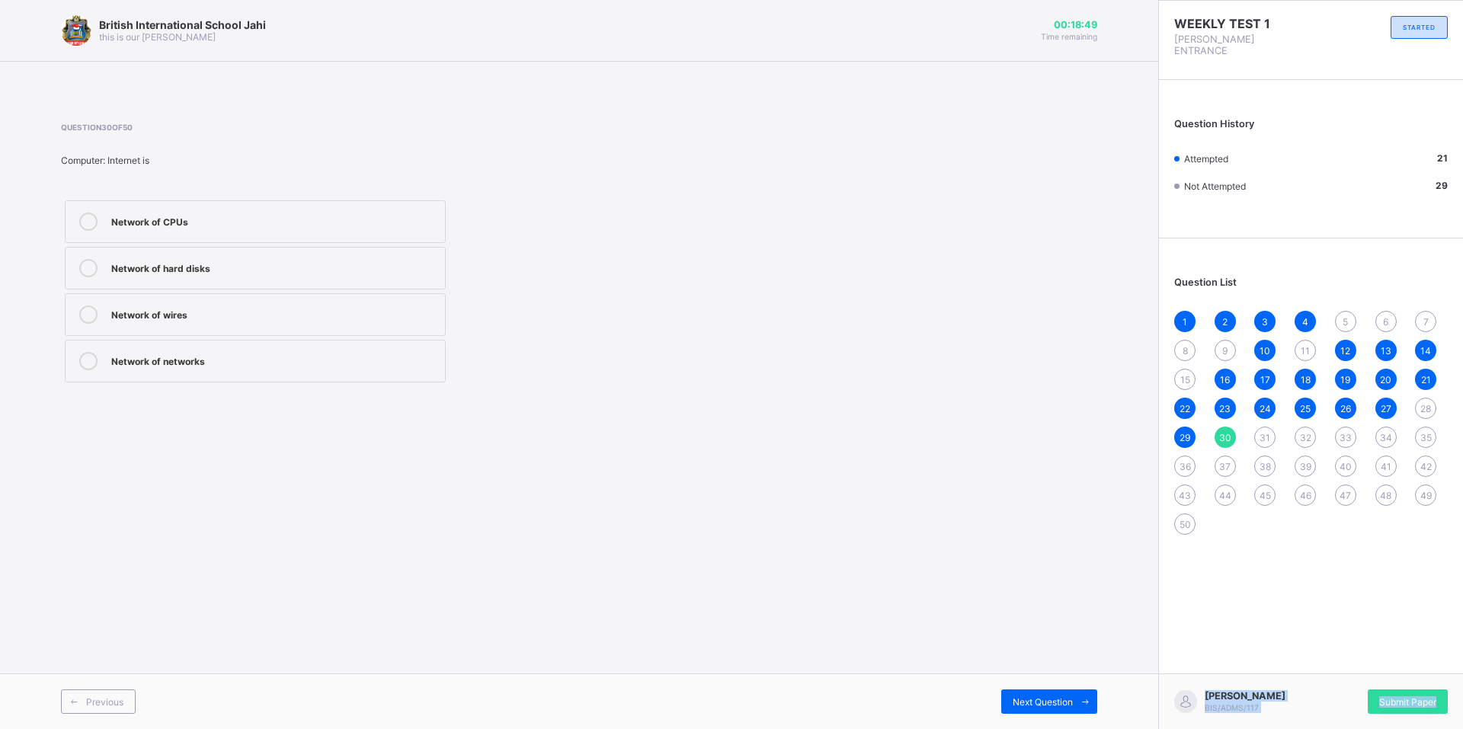
drag, startPoint x: 1425, startPoint y: 718, endPoint x: 1453, endPoint y: 720, distance: 28.3
click at [1453, 720] on div "WEEKLY TEST 1 WINSTON ENTRANCE STARTED Question History Attempted 21 Not Attemp…" at bounding box center [1310, 364] width 305 height 729
click at [1027, 703] on span "Next Question" at bounding box center [1043, 702] width 60 height 11
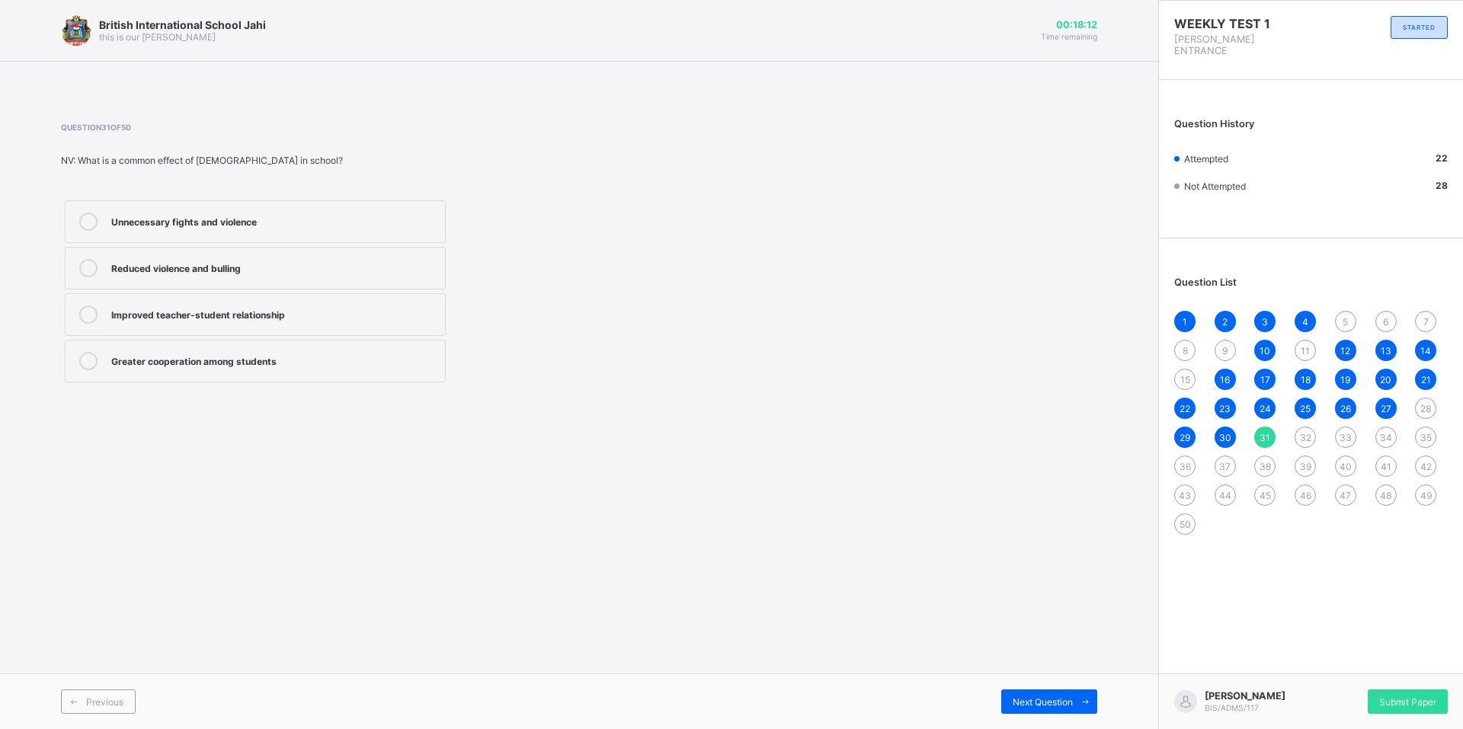
click at [255, 223] on div "Unnecessary fights and violence" at bounding box center [274, 220] width 326 height 15
click at [216, 224] on div "Unnecessary fights and violence" at bounding box center [274, 220] width 326 height 15
click at [1052, 705] on span "Next Question" at bounding box center [1043, 702] width 60 height 11
click at [200, 272] on div "Belonging to a secret group that engages in harmful activities" at bounding box center [274, 266] width 326 height 15
click at [1091, 710] on span at bounding box center [1085, 702] width 24 height 24
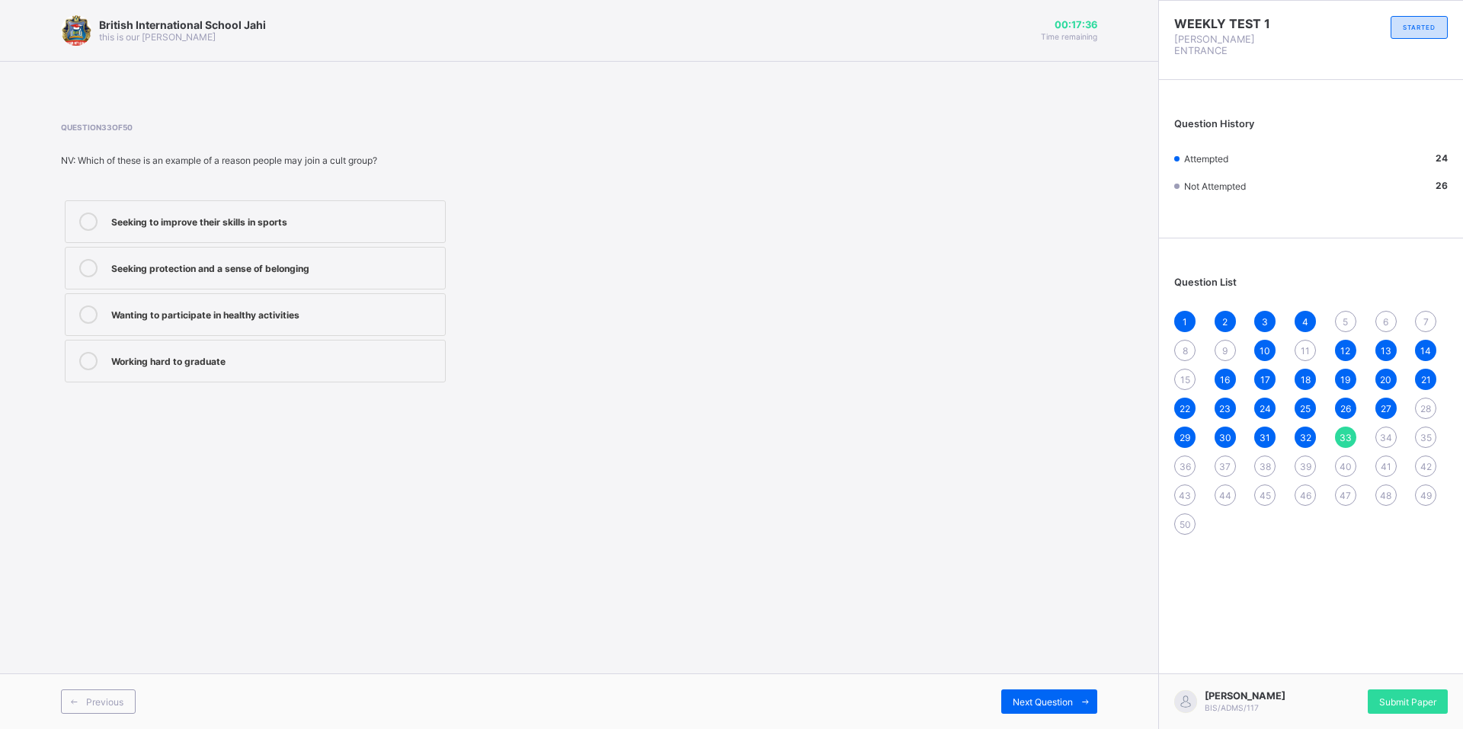
click at [232, 267] on div "Seeking protection and a sense of belonging" at bounding box center [274, 266] width 326 height 15
drag, startPoint x: 232, startPoint y: 267, endPoint x: 189, endPoint y: 273, distance: 43.9
click at [189, 273] on div "Seeking protection and a sense of belonging" at bounding box center [274, 266] width 326 height 15
drag, startPoint x: 189, startPoint y: 273, endPoint x: 94, endPoint y: 281, distance: 95.6
click at [94, 281] on label "Seeking protection and a sense of belonging" at bounding box center [255, 268] width 381 height 43
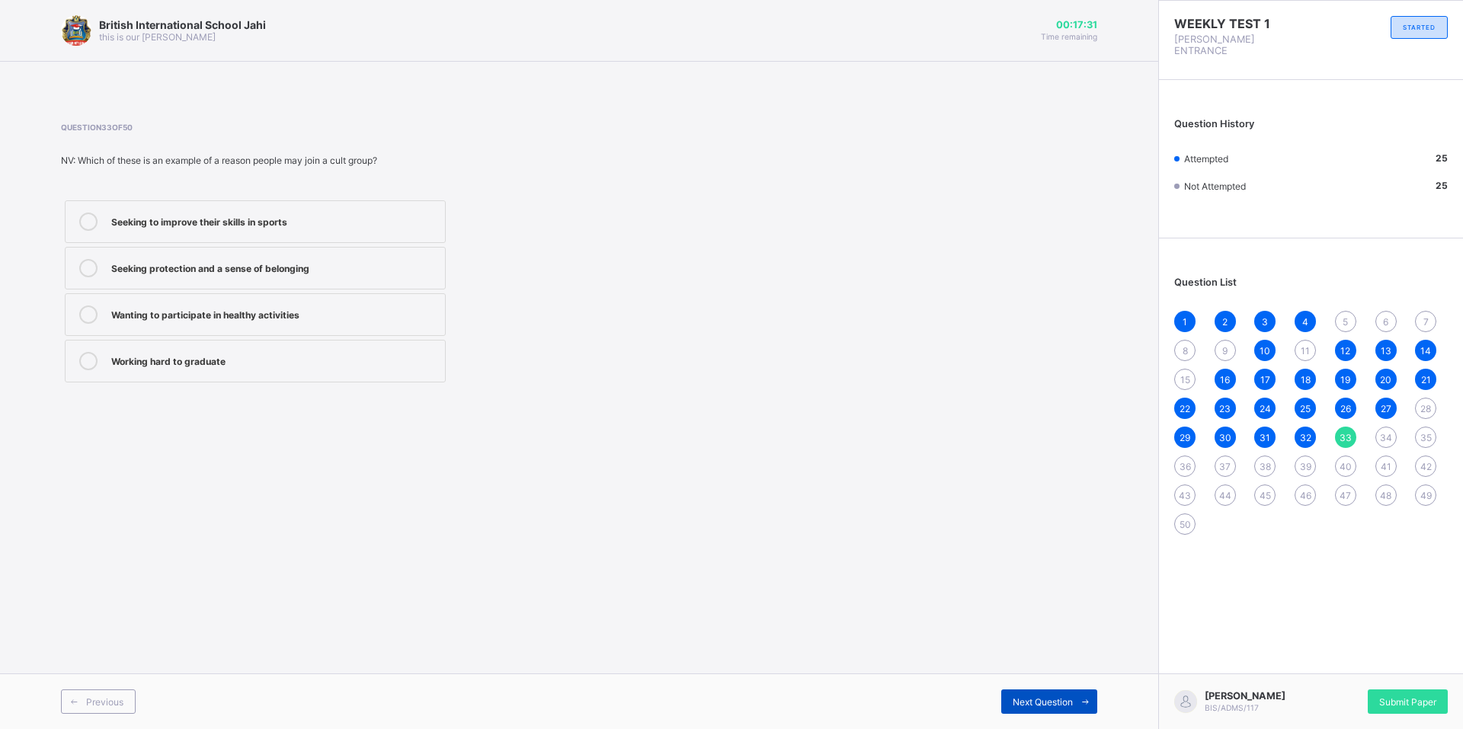
click at [1016, 697] on span "Next Question" at bounding box center [1043, 702] width 60 height 11
click at [152, 329] on label "Peer pressure from friends" at bounding box center [255, 314] width 381 height 43
click at [95, 321] on div at bounding box center [88, 315] width 30 height 18
click at [1058, 703] on span "Next Question" at bounding box center [1043, 702] width 60 height 11
click at [208, 365] on div "By making them want to join a group that gives them power" at bounding box center [274, 359] width 326 height 15
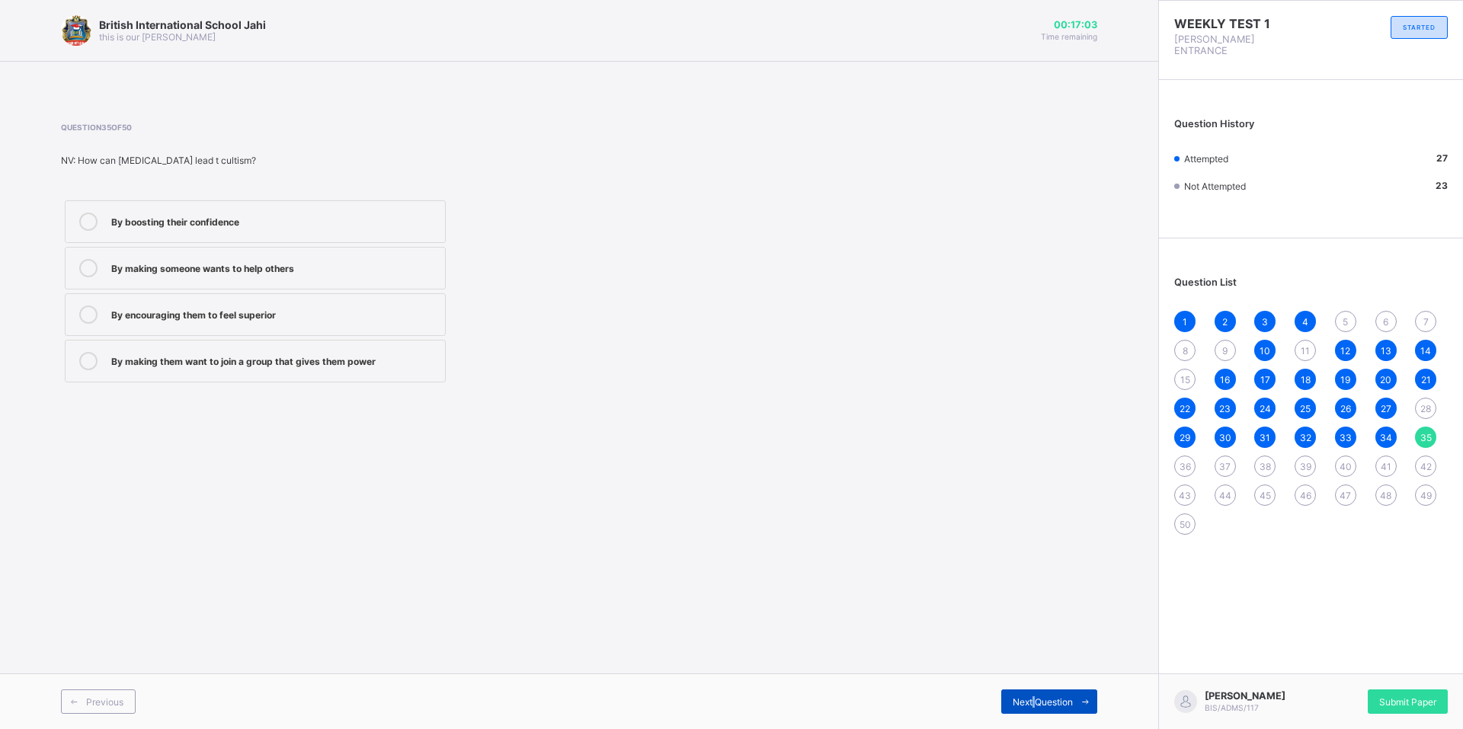
click at [1034, 701] on span "Next Question" at bounding box center [1043, 702] width 60 height 11
drag, startPoint x: 248, startPoint y: 210, endPoint x: 265, endPoint y: 216, distance: 18.1
click at [265, 216] on label "Ability To Showcase Worth" at bounding box center [255, 221] width 381 height 43
click at [1069, 695] on div "Next Question" at bounding box center [1049, 702] width 96 height 24
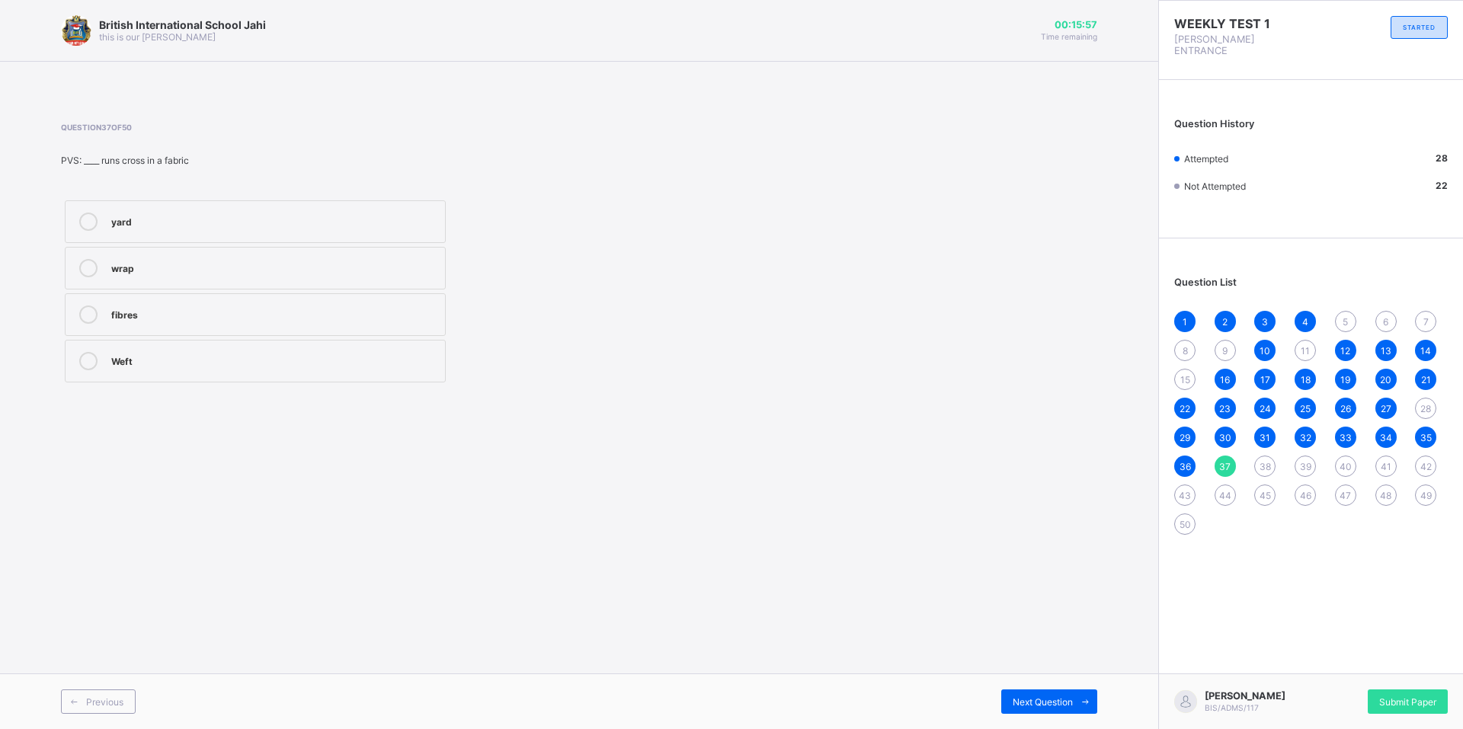
click at [134, 298] on label "fibres" at bounding box center [255, 314] width 381 height 43
click at [145, 240] on div "yard wrap fibres Weft" at bounding box center [255, 292] width 389 height 190
drag, startPoint x: 145, startPoint y: 240, endPoint x: 155, endPoint y: 234, distance: 11.6
click at [152, 234] on label "yard" at bounding box center [255, 221] width 381 height 43
click at [165, 376] on label "Weft" at bounding box center [255, 361] width 381 height 43
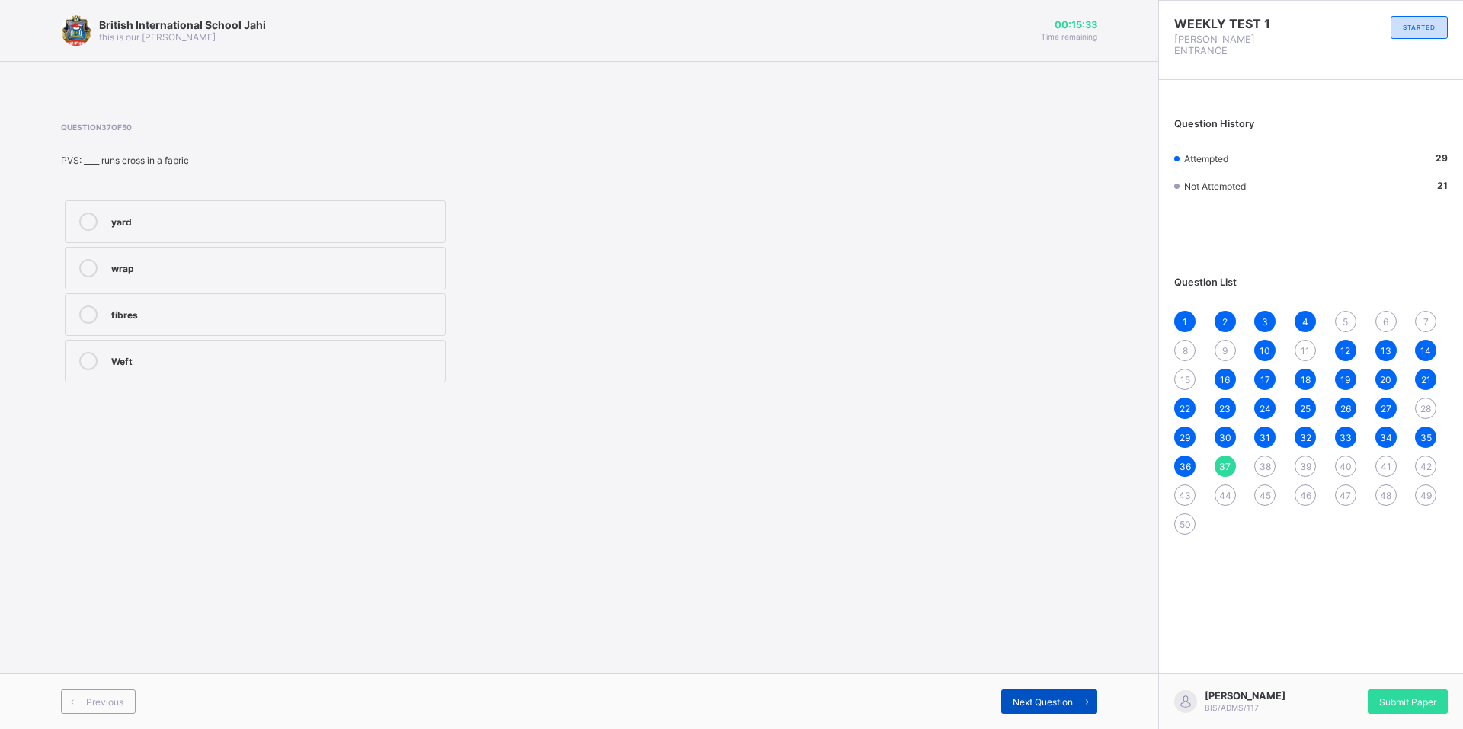
drag, startPoint x: 1081, startPoint y: 715, endPoint x: 1078, endPoint y: 701, distance: 14.2
drag, startPoint x: 1078, startPoint y: 701, endPoint x: 1019, endPoint y: 639, distance: 85.7
click at [988, 617] on div "British International School Jahi this is our motton 00:15:32 Time remaining Qu…" at bounding box center [579, 364] width 1158 height 729
click at [1078, 690] on div "Previous Next Question" at bounding box center [579, 702] width 1158 height 56
click at [1084, 700] on icon at bounding box center [1085, 702] width 11 height 10
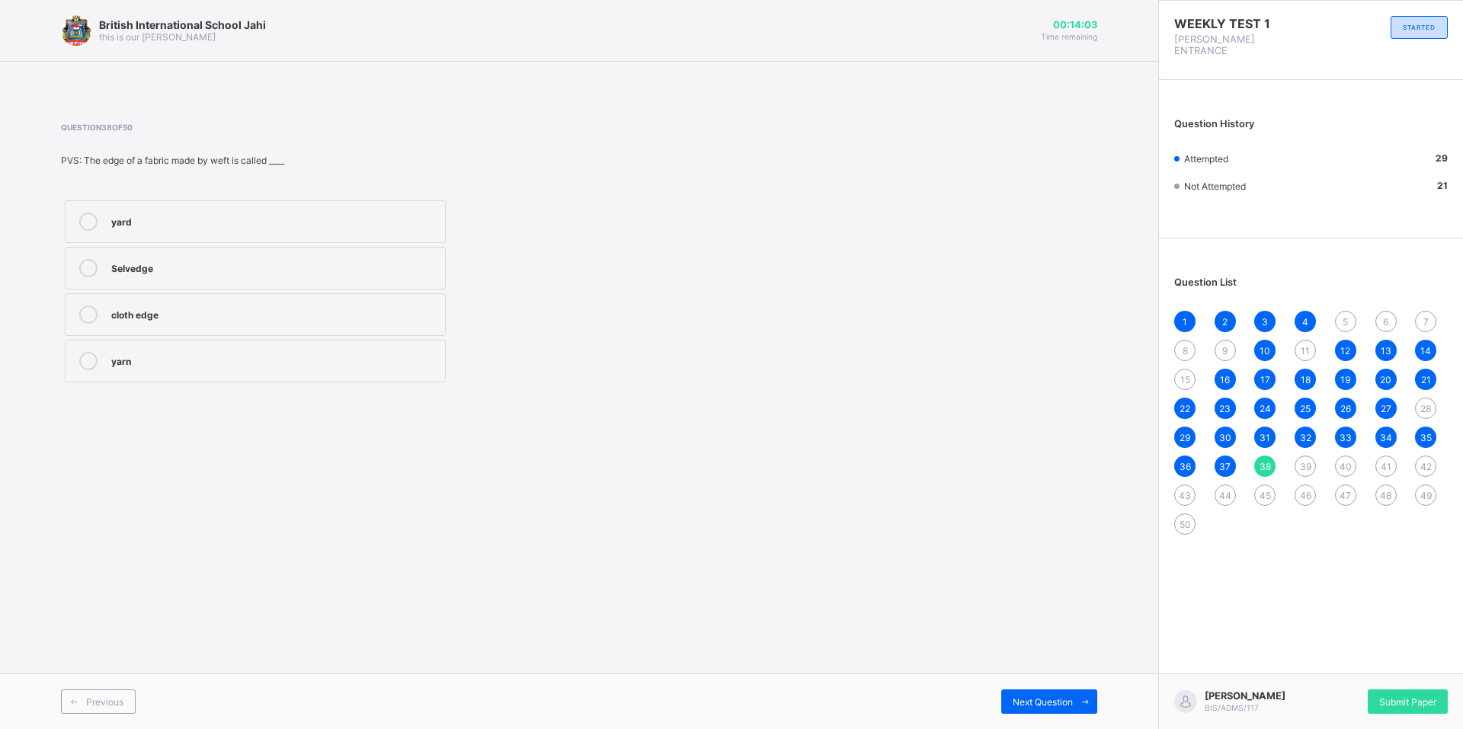
drag, startPoint x: 1056, startPoint y: 686, endPoint x: 697, endPoint y: 122, distance: 668.1
click at [697, 122] on div "British International School Jahi this is our motton 00:14:03 Time remaining Qu…" at bounding box center [579, 364] width 1158 height 729
drag, startPoint x: 697, startPoint y: 122, endPoint x: 848, endPoint y: 204, distance: 171.9
click at [848, 204] on div "Question 38 of 50 PVS: The edge of a fabric made by weft is called ____ yard Se…" at bounding box center [579, 255] width 1036 height 264
click at [159, 272] on div "Selvedge" at bounding box center [274, 266] width 326 height 15
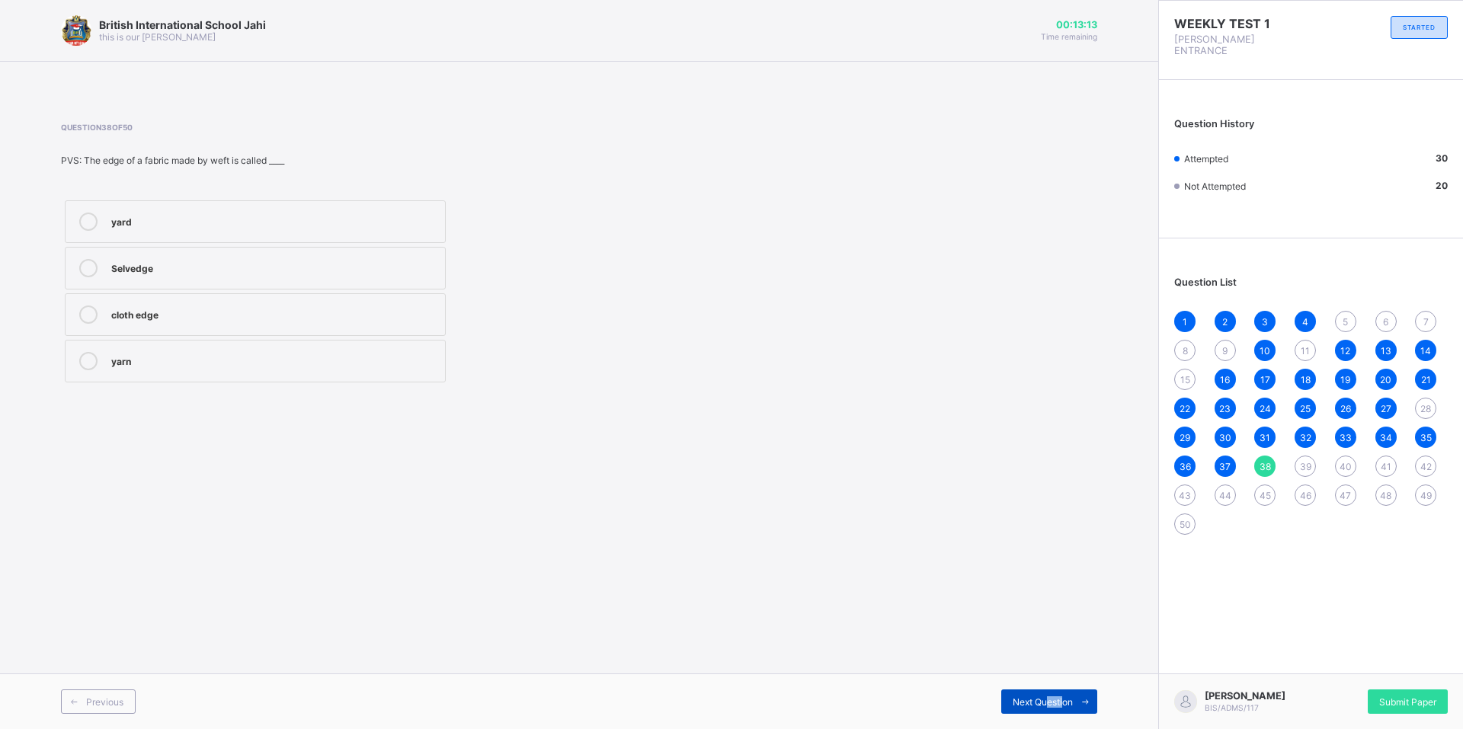
drag, startPoint x: 1047, startPoint y: 693, endPoint x: 1062, endPoint y: 698, distance: 16.1
click at [1062, 698] on div "Next Question" at bounding box center [1049, 702] width 96 height 24
click at [1062, 698] on span "Next Question" at bounding box center [1043, 702] width 60 height 11
click at [1303, 461] on span "39" at bounding box center [1305, 466] width 11 height 11
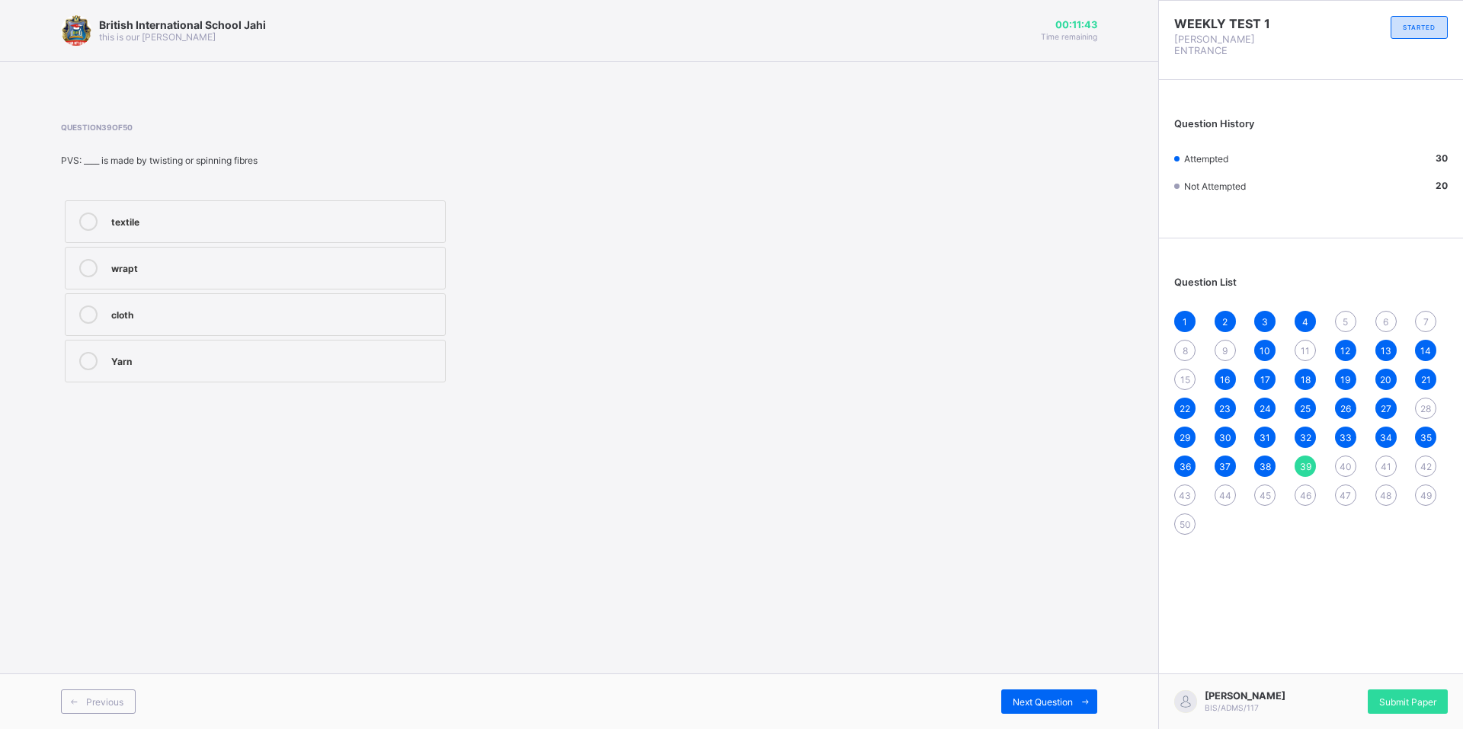
drag, startPoint x: 171, startPoint y: 167, endPoint x: 167, endPoint y: 150, distance: 17.2
drag, startPoint x: 167, startPoint y: 150, endPoint x: 492, endPoint y: 262, distance: 343.4
click at [549, 231] on div "textile wrapt cloth Yarn" at bounding box center [385, 292] width 648 height 190
click at [146, 354] on div "Yarn" at bounding box center [274, 359] width 326 height 15
click at [1026, 693] on div "Next Question" at bounding box center [1049, 702] width 96 height 24
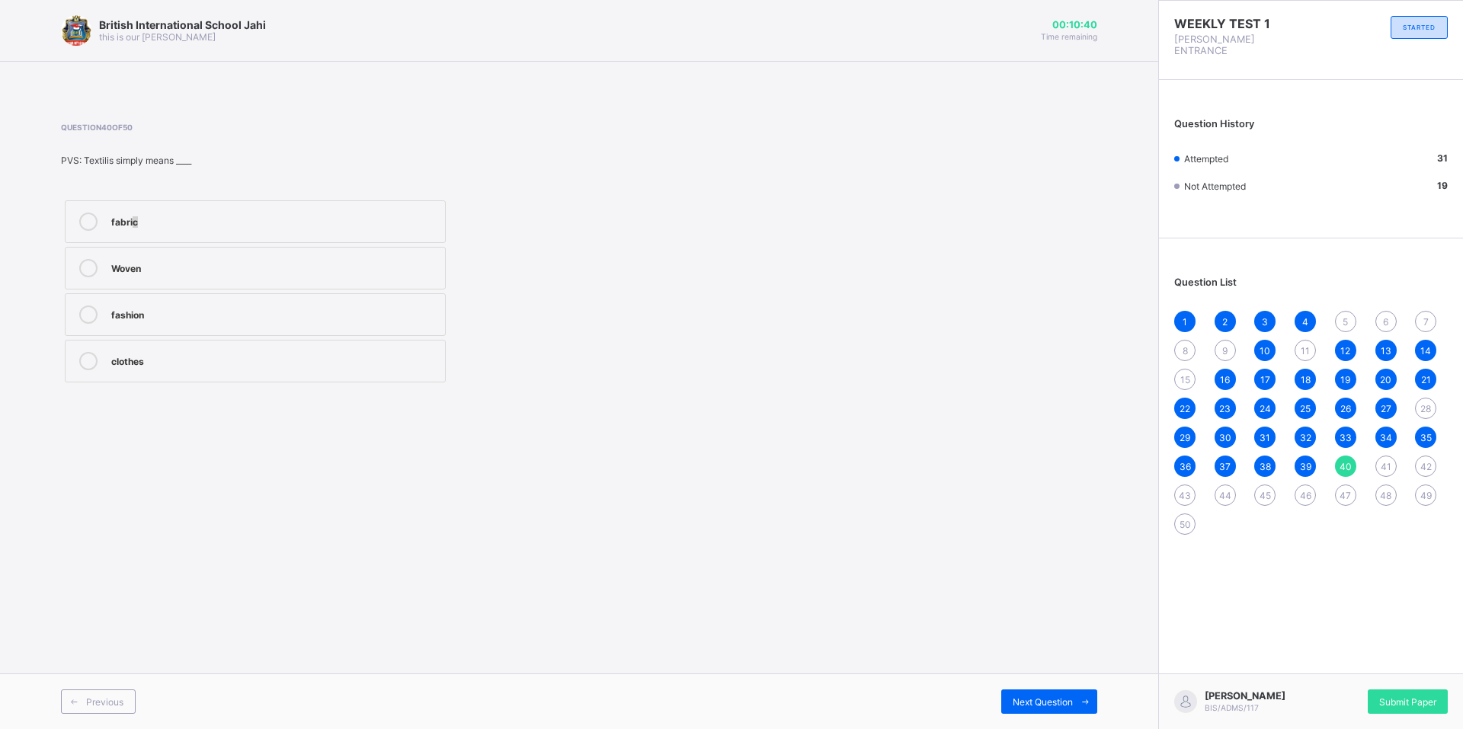
click at [135, 239] on label "fabric" at bounding box center [255, 221] width 381 height 43
drag, startPoint x: 135, startPoint y: 239, endPoint x: 112, endPoint y: 230, distance: 24.4
click at [112, 230] on div "fabric" at bounding box center [274, 222] width 326 height 18
drag, startPoint x: 112, startPoint y: 230, endPoint x: 75, endPoint y: 230, distance: 37.3
click at [75, 230] on label "fabric" at bounding box center [255, 221] width 381 height 43
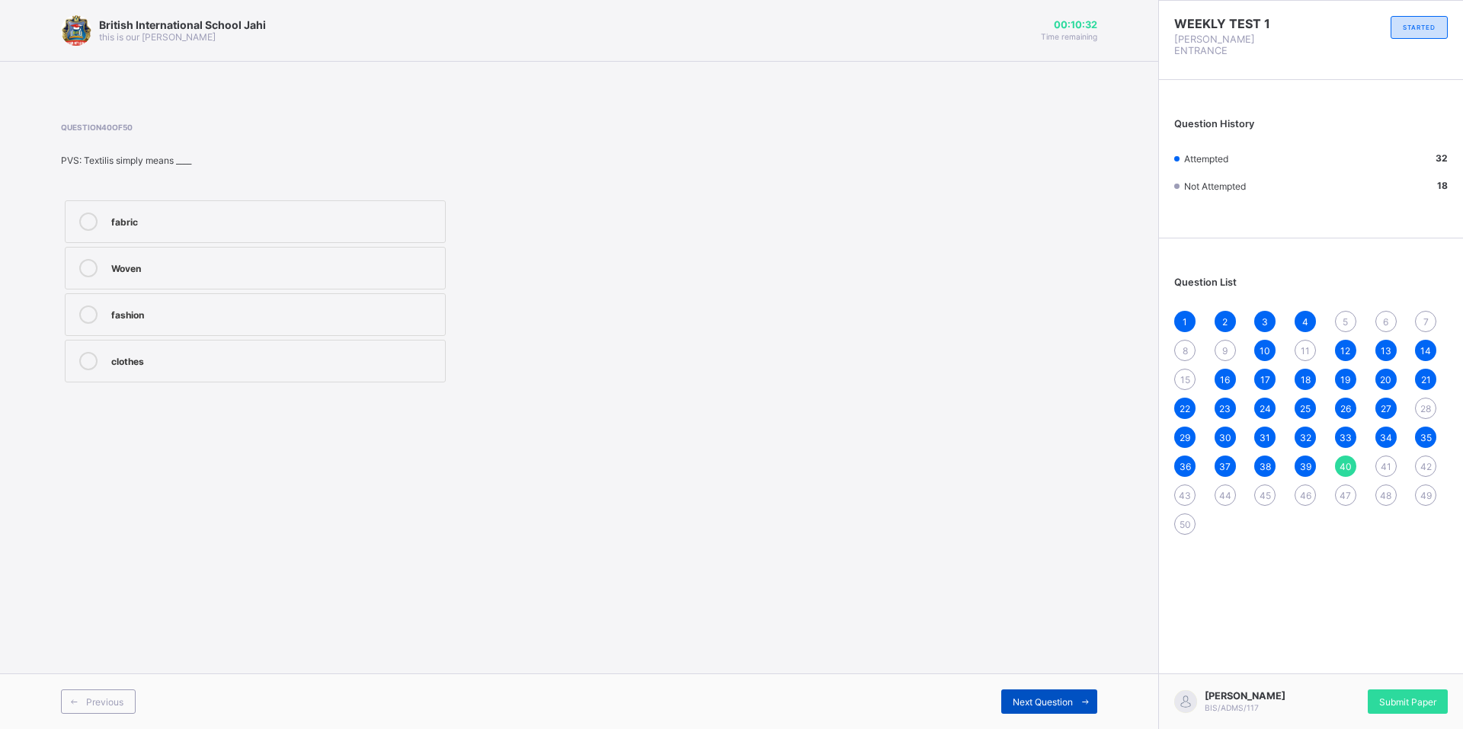
click at [1033, 690] on div "Next Question" at bounding box center [1049, 702] width 96 height 24
click at [202, 226] on div "Corresponding" at bounding box center [274, 220] width 326 height 15
click at [1046, 703] on span "Next Question" at bounding box center [1043, 702] width 60 height 11
drag, startPoint x: 1040, startPoint y: 726, endPoint x: 564, endPoint y: 487, distance: 533.1
click at [564, 487] on div "British International School Jahi this is our motton 00:10:05 Time remaining Qu…" at bounding box center [579, 364] width 1158 height 729
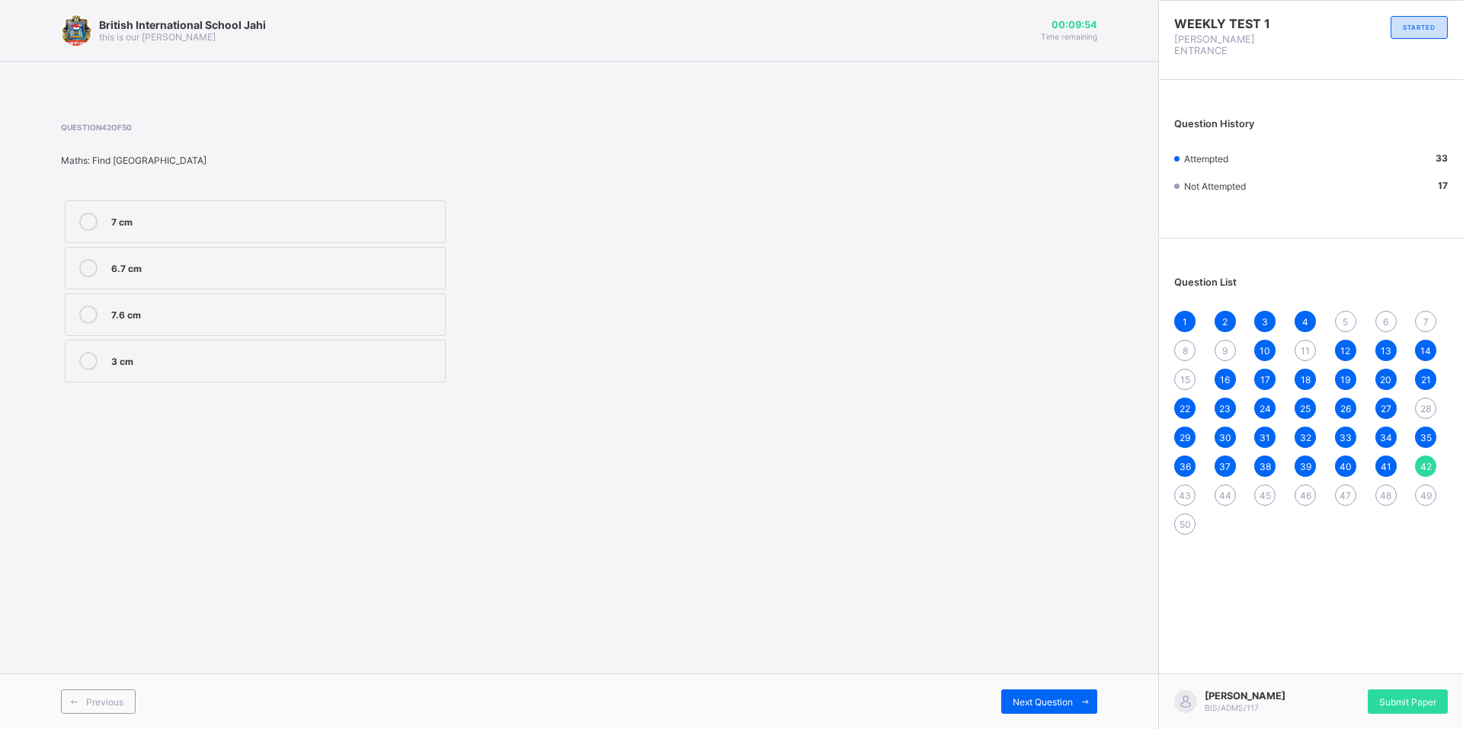
click at [272, 219] on div "7 cm" at bounding box center [274, 220] width 326 height 15
click at [1043, 704] on span "Next Question" at bounding box center [1043, 702] width 60 height 11
drag, startPoint x: 1306, startPoint y: 549, endPoint x: 597, endPoint y: 81, distance: 849.7
click at [295, 236] on label "9 cm" at bounding box center [255, 221] width 381 height 43
click at [1052, 697] on span "Next Question" at bounding box center [1043, 702] width 60 height 11
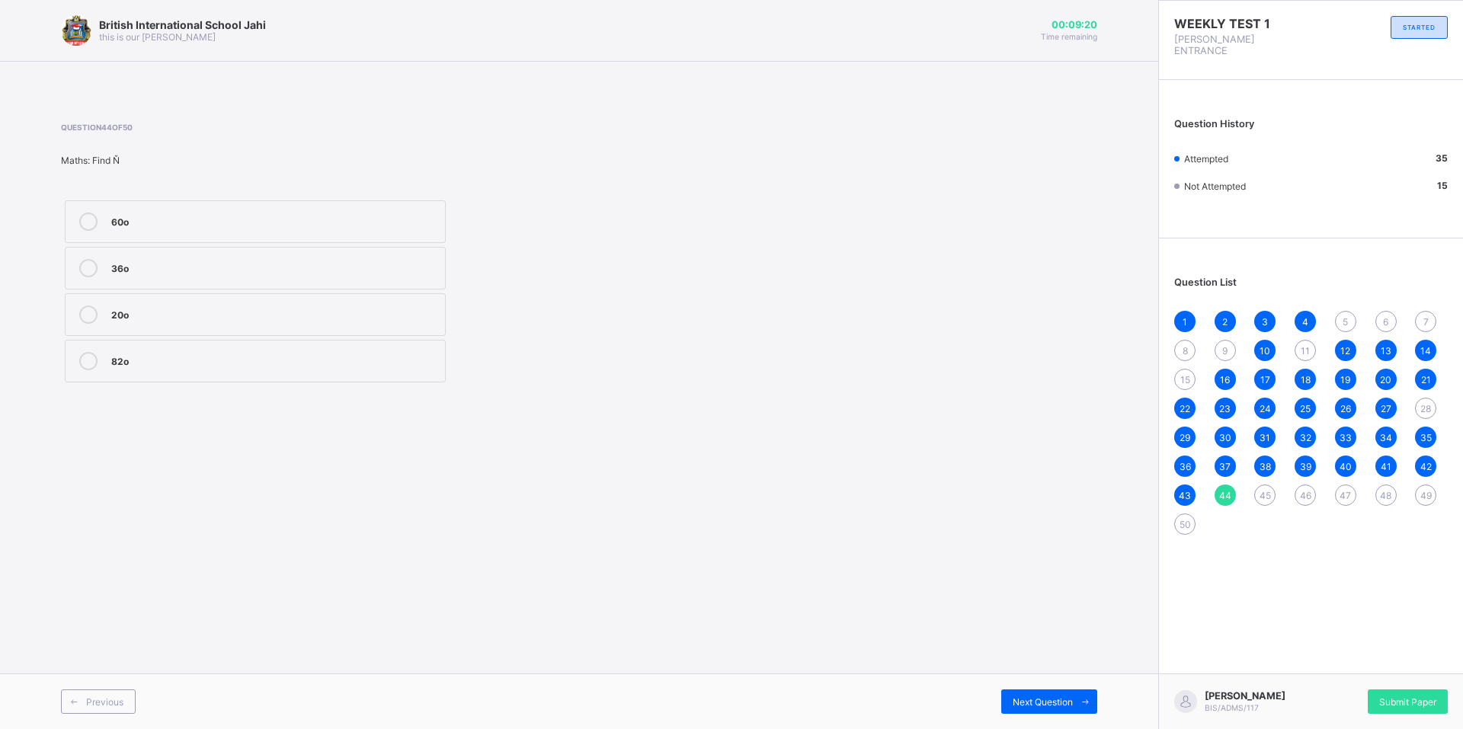
click at [174, 376] on label "82o" at bounding box center [255, 361] width 381 height 43
drag, startPoint x: 903, startPoint y: 617, endPoint x: 1113, endPoint y: 695, distance: 224.5
click at [1113, 695] on div "British International School Jahi this is our motton 00:09:19 Time remaining Qu…" at bounding box center [579, 364] width 1158 height 729
drag, startPoint x: 1113, startPoint y: 695, endPoint x: 1043, endPoint y: 657, distance: 80.5
click at [1043, 657] on div "British International School Jahi this is our motton 00:09:18 Time remaining Qu…" at bounding box center [579, 364] width 1158 height 729
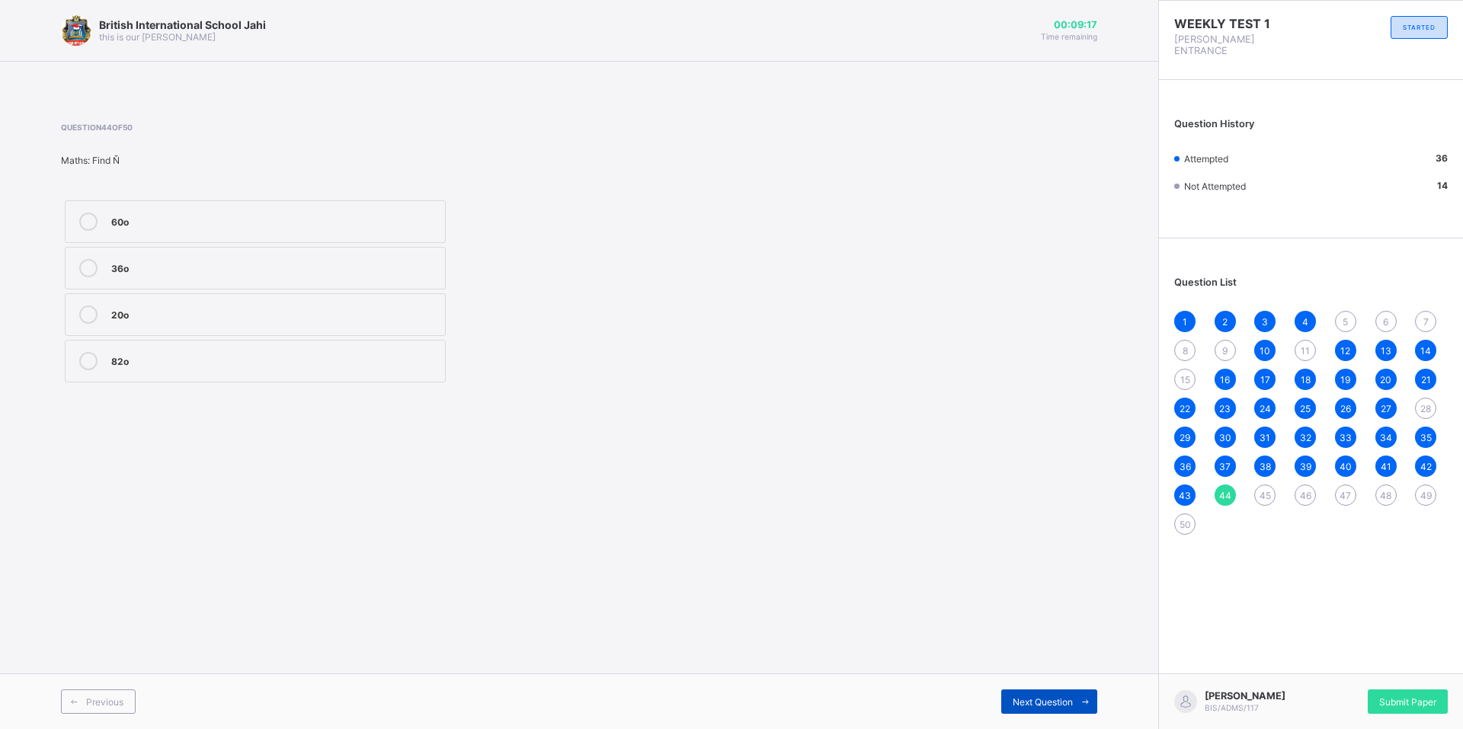
click at [1065, 697] on span "Next Question" at bounding box center [1043, 702] width 60 height 11
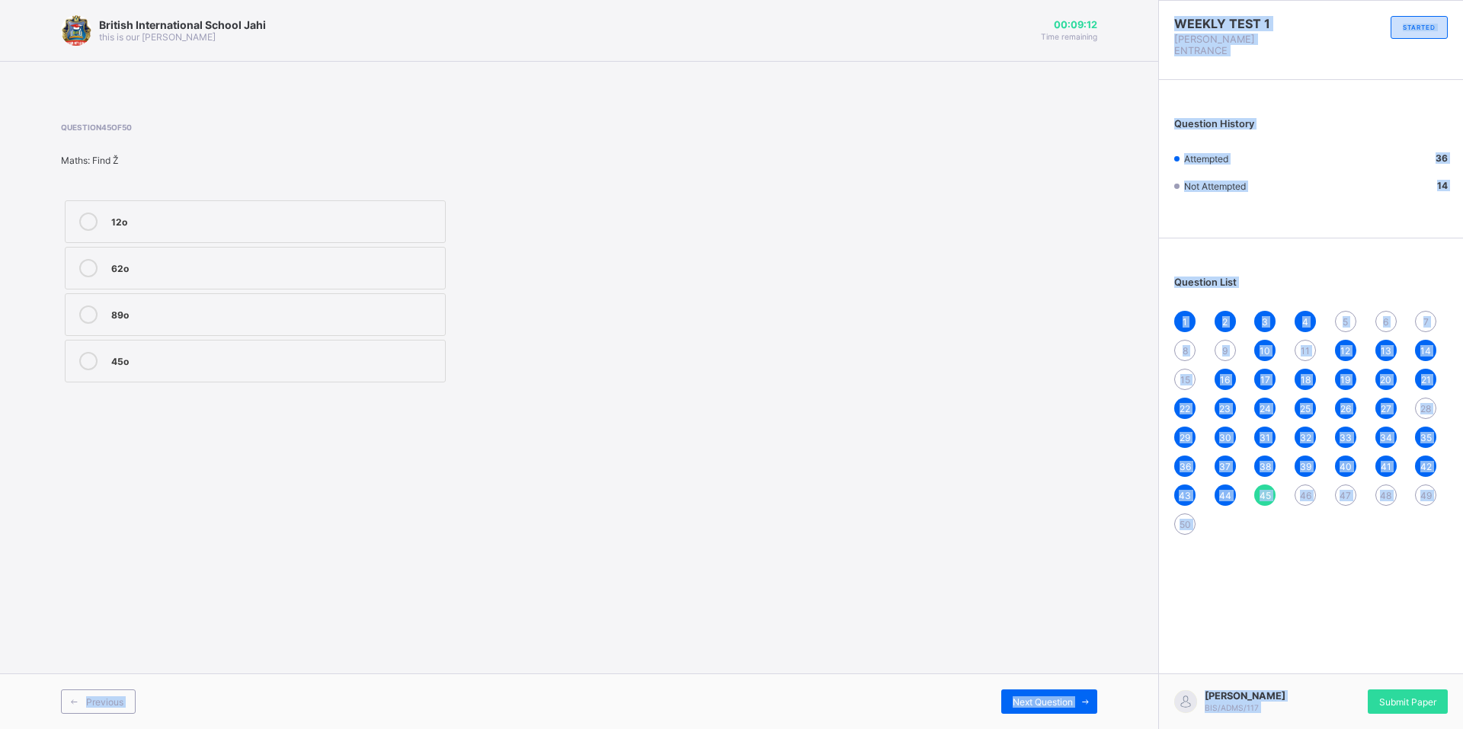
drag, startPoint x: 1228, startPoint y: 704, endPoint x: 859, endPoint y: 765, distance: 373.9
click at [859, 729] on html "British International School Jahi this is our motton 00:09:12 Time remaining Qu…" at bounding box center [731, 364] width 1463 height 729
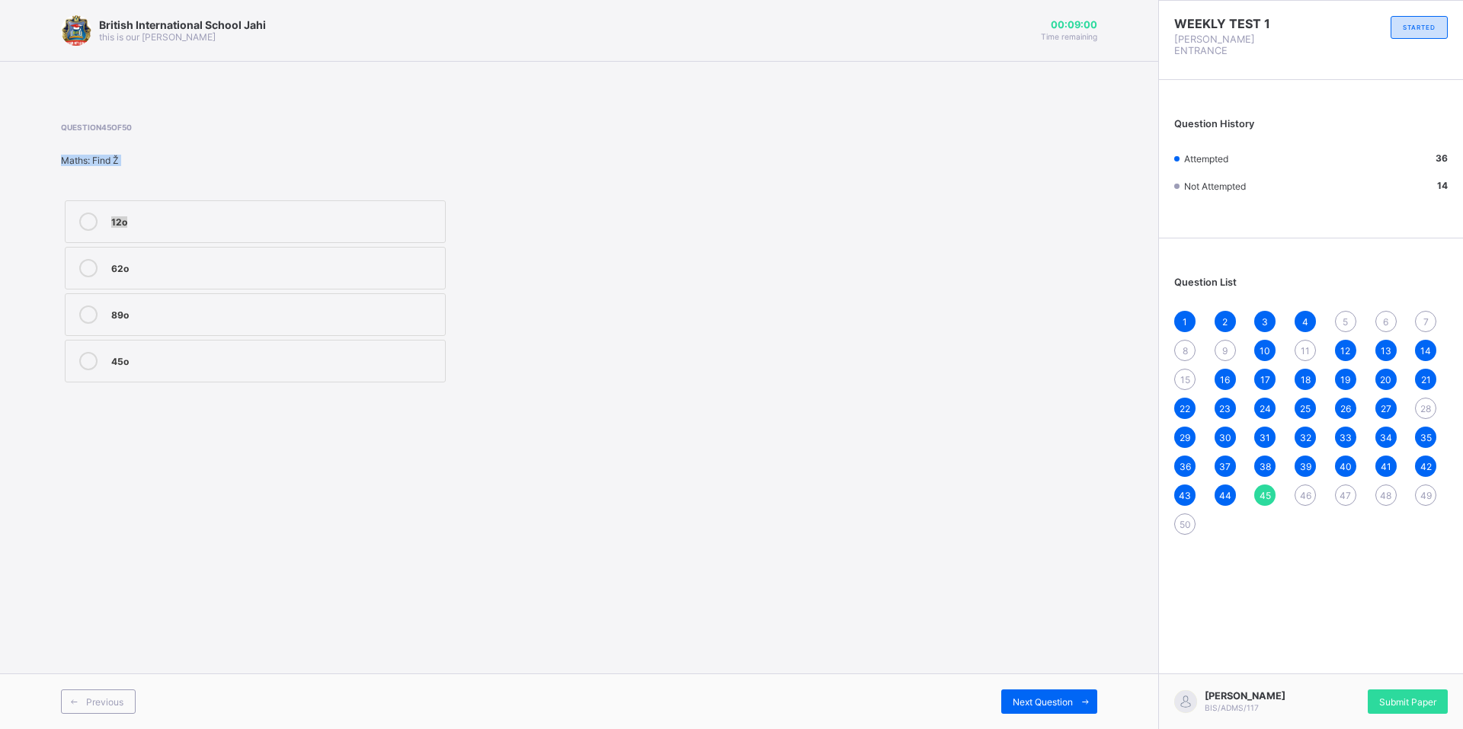
drag, startPoint x: 412, startPoint y: 284, endPoint x: 488, endPoint y: 242, distance: 86.7
click at [488, 242] on div "Question 45 of 50 Maths: Find Ž 12o 62o 89o 45o" at bounding box center [579, 254] width 1036 height 309
drag, startPoint x: 300, startPoint y: 299, endPoint x: 332, endPoint y: 312, distance: 34.8
click at [332, 312] on label "89o" at bounding box center [255, 314] width 381 height 43
drag, startPoint x: 1084, startPoint y: 656, endPoint x: 1072, endPoint y: 668, distance: 17.2
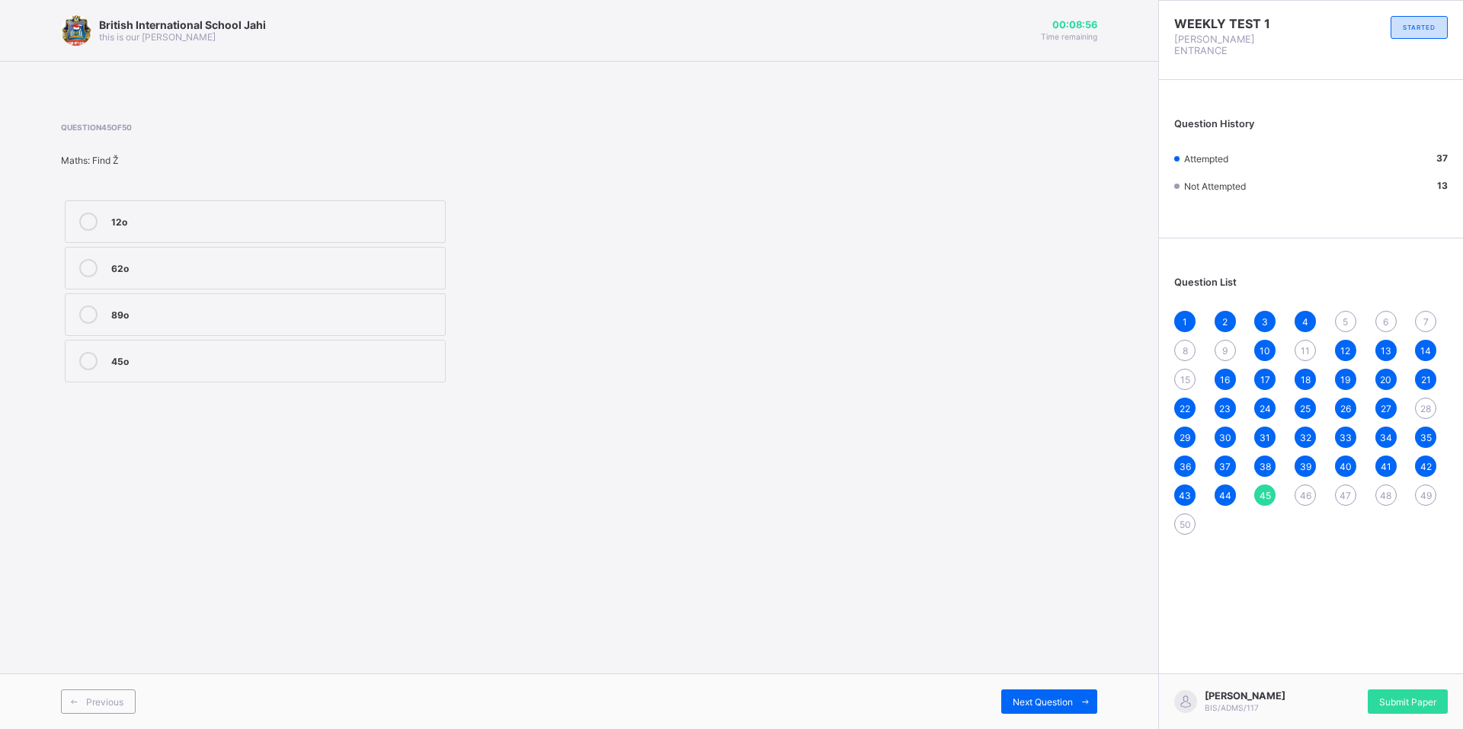
click at [1075, 664] on div "British International School Jahi this is our motton 00:08:56 Time remaining Qu…" at bounding box center [579, 364] width 1158 height 729
click at [1067, 697] on span "Next Question" at bounding box center [1043, 702] width 60 height 11
drag, startPoint x: 354, startPoint y: 307, endPoint x: 344, endPoint y: 318, distance: 14.6
click at [344, 316] on div "Rising-falling" at bounding box center [274, 313] width 326 height 15
click at [1040, 699] on span "Next Question" at bounding box center [1043, 702] width 60 height 11
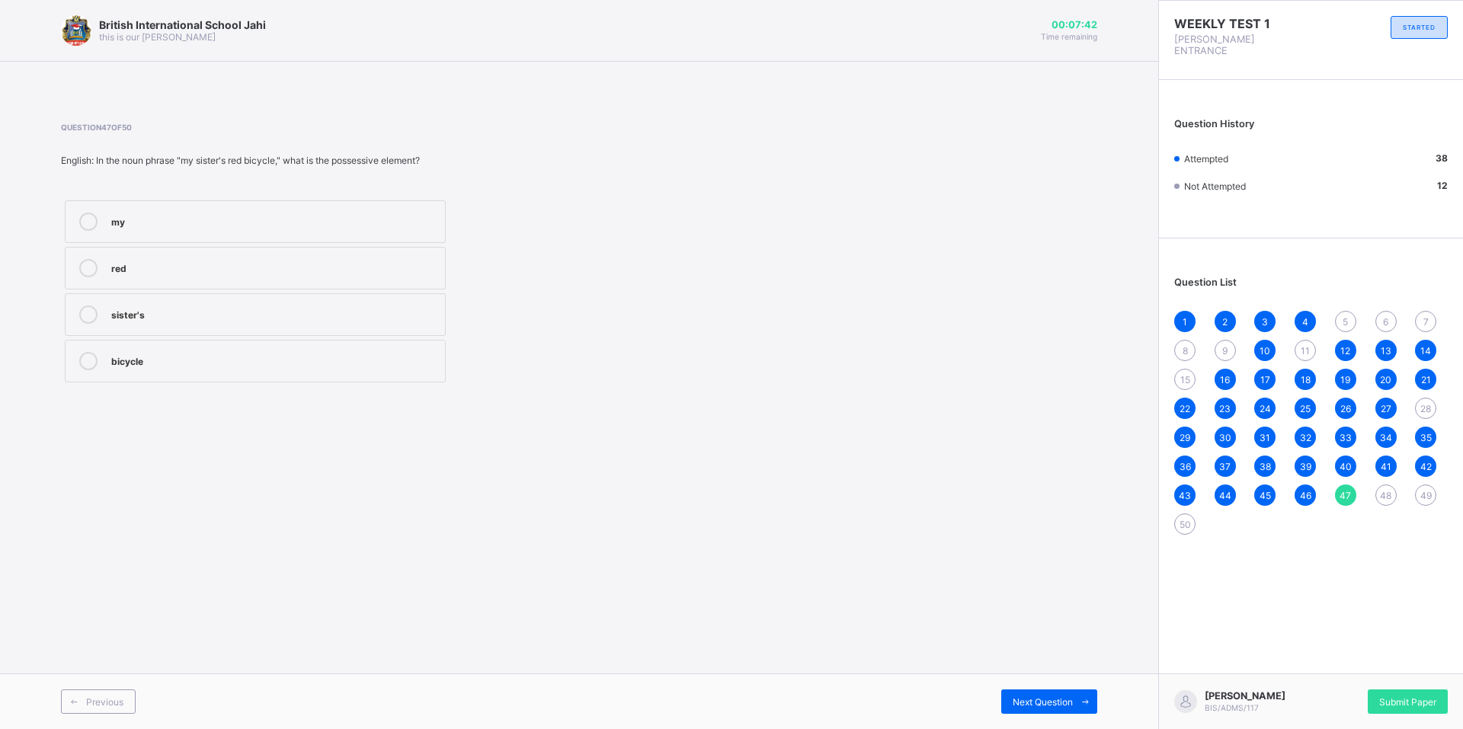
click at [155, 363] on div "bicycle" at bounding box center [274, 359] width 326 height 15
click at [203, 317] on div "sister's" at bounding box center [274, 313] width 326 height 15
drag, startPoint x: 1058, startPoint y: 565, endPoint x: 1036, endPoint y: 585, distance: 28.6
click at [1036, 585] on div "British International School Jahi this is our motton 00:07:39 Time remaining Qu…" at bounding box center [579, 364] width 1158 height 729
click at [160, 222] on div "my" at bounding box center [274, 220] width 326 height 15
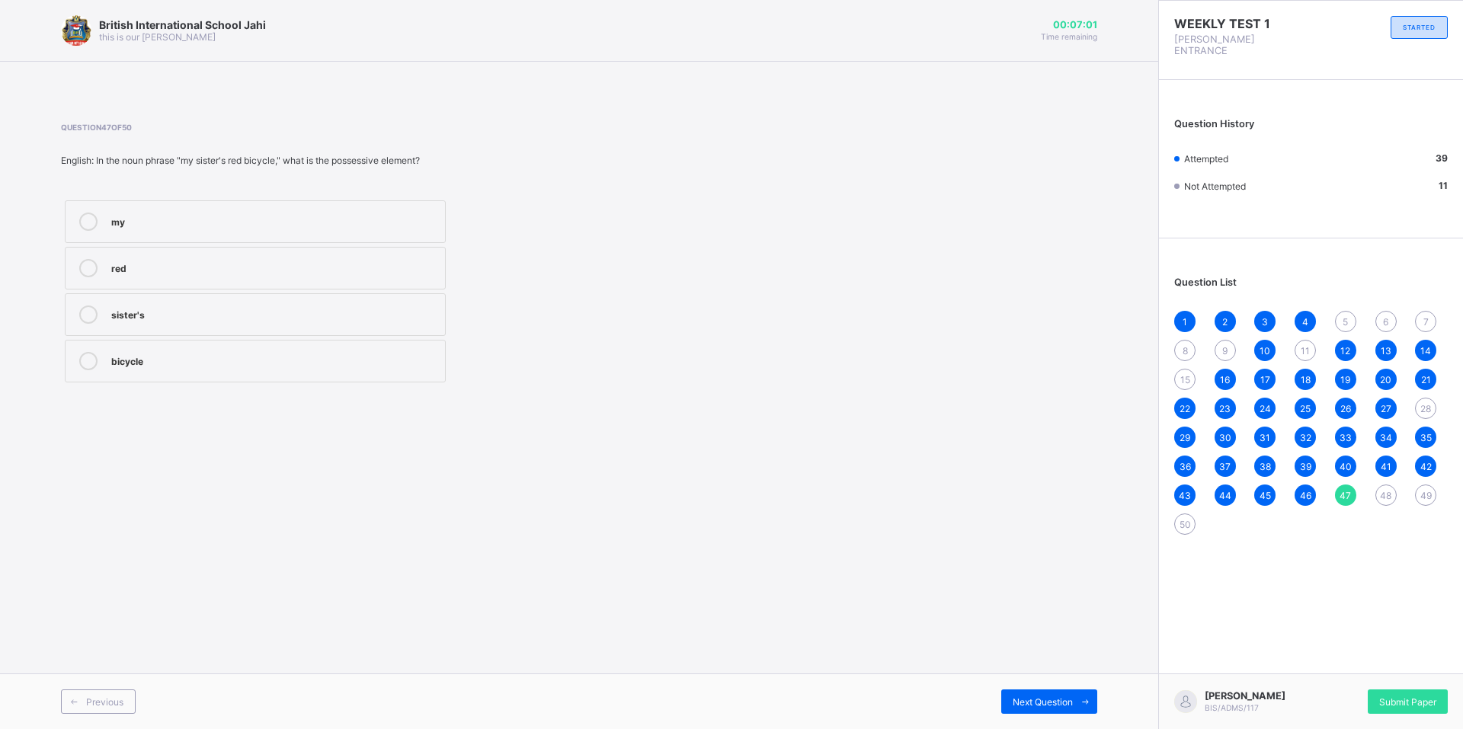
click at [195, 311] on div "sister's" at bounding box center [274, 313] width 326 height 15
click at [1085, 697] on icon at bounding box center [1085, 702] width 11 height 10
click at [152, 305] on label "Rising" at bounding box center [255, 314] width 381 height 43
click at [187, 198] on div "Level Rising-falling Rising Falling" at bounding box center [255, 292] width 389 height 190
click at [187, 237] on label "Level" at bounding box center [255, 221] width 381 height 43
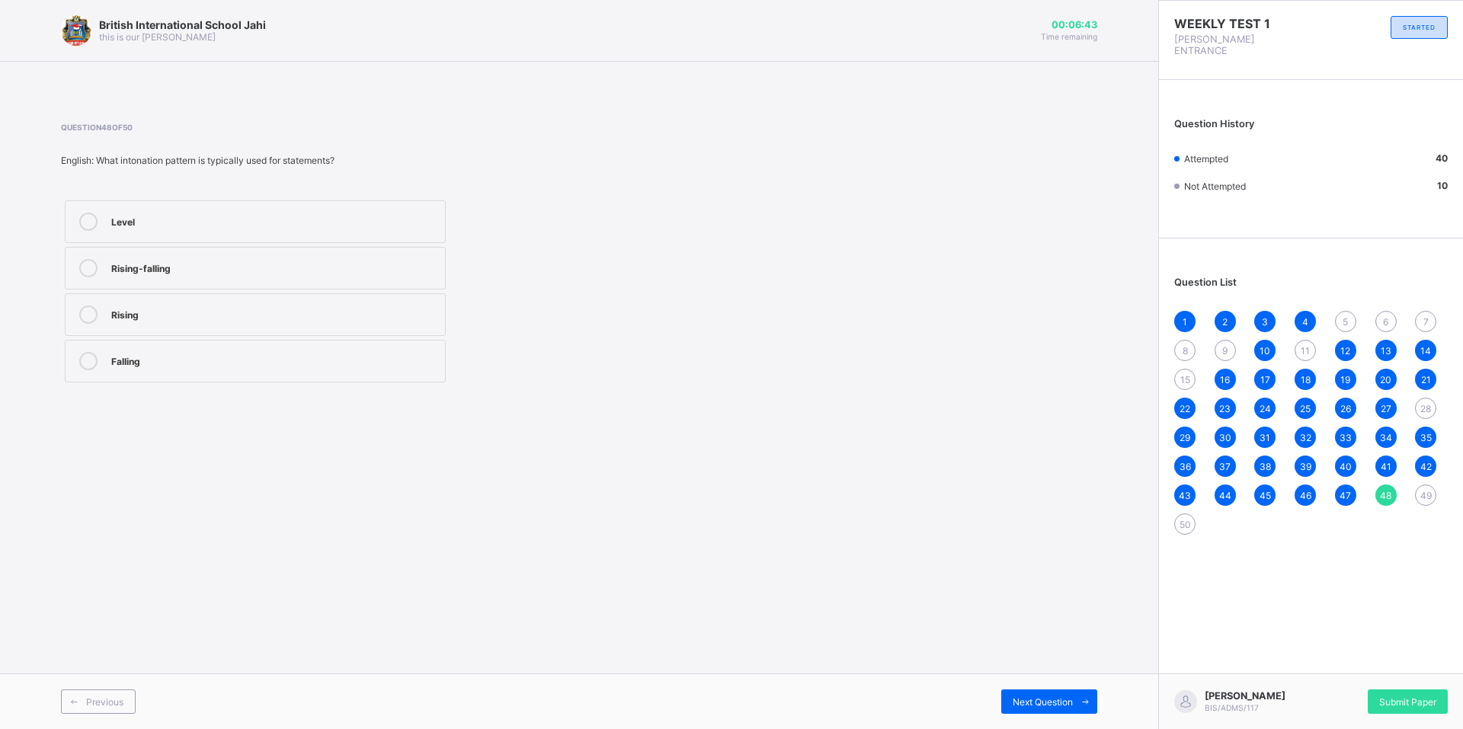
click at [187, 235] on label "Level" at bounding box center [255, 221] width 381 height 43
click at [1043, 693] on div "Next Question" at bounding box center [1049, 702] width 96 height 24
drag, startPoint x: 132, startPoint y: 232, endPoint x: 141, endPoint y: 232, distance: 9.2
click at [133, 232] on label "the tall girl" at bounding box center [255, 221] width 381 height 43
click at [1049, 703] on span "Next Question" at bounding box center [1043, 702] width 60 height 11
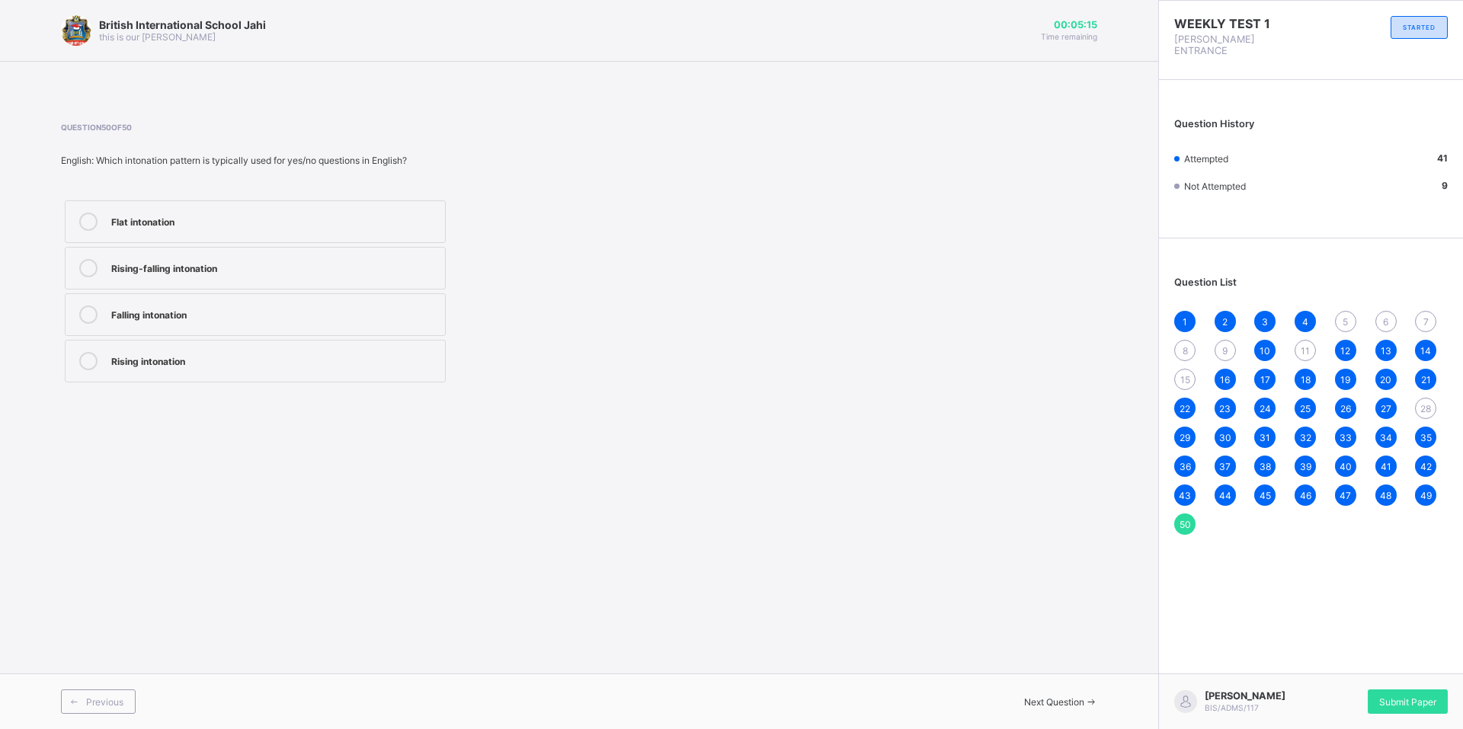
click at [280, 277] on label "Rising-falling intonation" at bounding box center [255, 268] width 381 height 43
drag, startPoint x: 1325, startPoint y: 291, endPoint x: 1344, endPoint y: 309, distance: 26.4
click at [1344, 309] on div "Question List 1 2 3 4 5 6 7 8 9 10 11 12 13 14 15 16 17 18 19 20 21 22 23 24 25…" at bounding box center [1311, 398] width 304 height 304
click at [1344, 316] on span "5" at bounding box center [1345, 321] width 5 height 11
drag, startPoint x: 1341, startPoint y: 322, endPoint x: 1336, endPoint y: 338, distance: 16.9
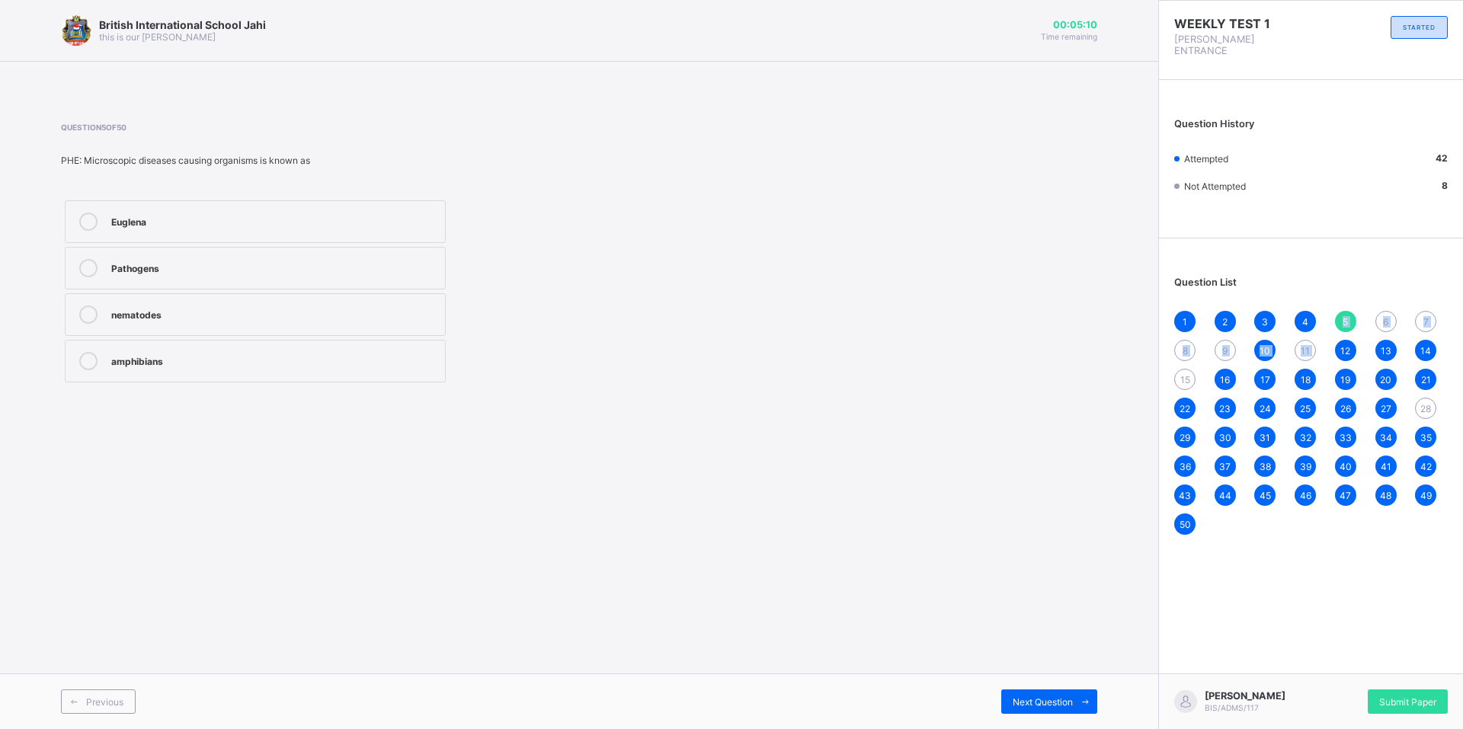
click at [1336, 338] on div "1 2 3 4 5 6 7 8 9 10 11 12 13 14 15 16 17 18 19 20 21 22 23 24 25 26 27 28 29 3…" at bounding box center [1311, 423] width 274 height 224
click at [1389, 316] on span "6" at bounding box center [1385, 321] width 5 height 11
click at [1427, 316] on span "7" at bounding box center [1426, 321] width 5 height 11
click at [1181, 340] on div "8" at bounding box center [1184, 350] width 21 height 21
click at [1217, 341] on div "9" at bounding box center [1225, 350] width 21 height 21
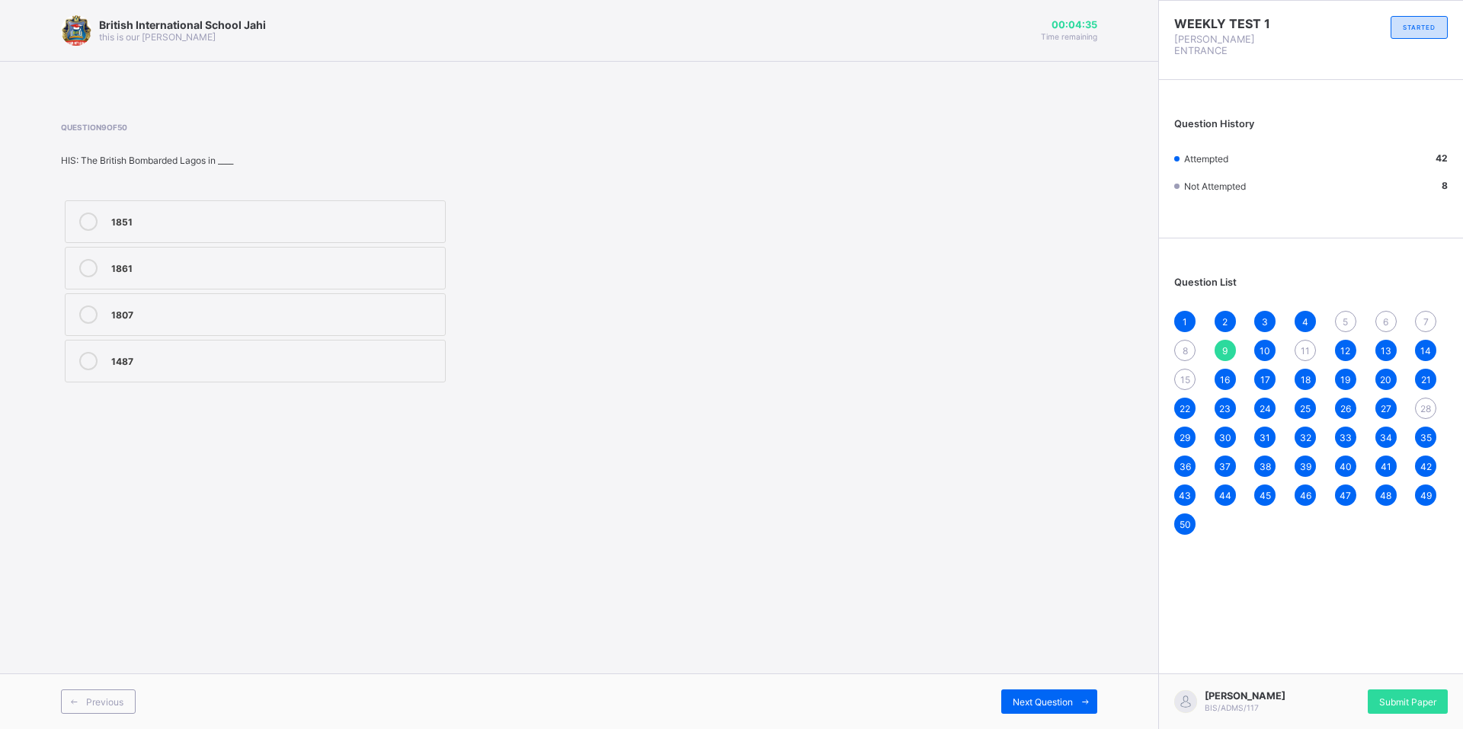
click at [1177, 340] on div "8" at bounding box center [1184, 350] width 21 height 21
click at [1307, 345] on span "11" at bounding box center [1305, 350] width 9 height 11
drag, startPoint x: 852, startPoint y: 308, endPoint x: 1078, endPoint y: 297, distance: 225.8
click at [1005, 312] on div "Question 11 of 50 B Tech: ___ projection shows display an oblique drawing witho…" at bounding box center [579, 255] width 1036 height 264
click at [1181, 369] on div "15" at bounding box center [1184, 379] width 21 height 21
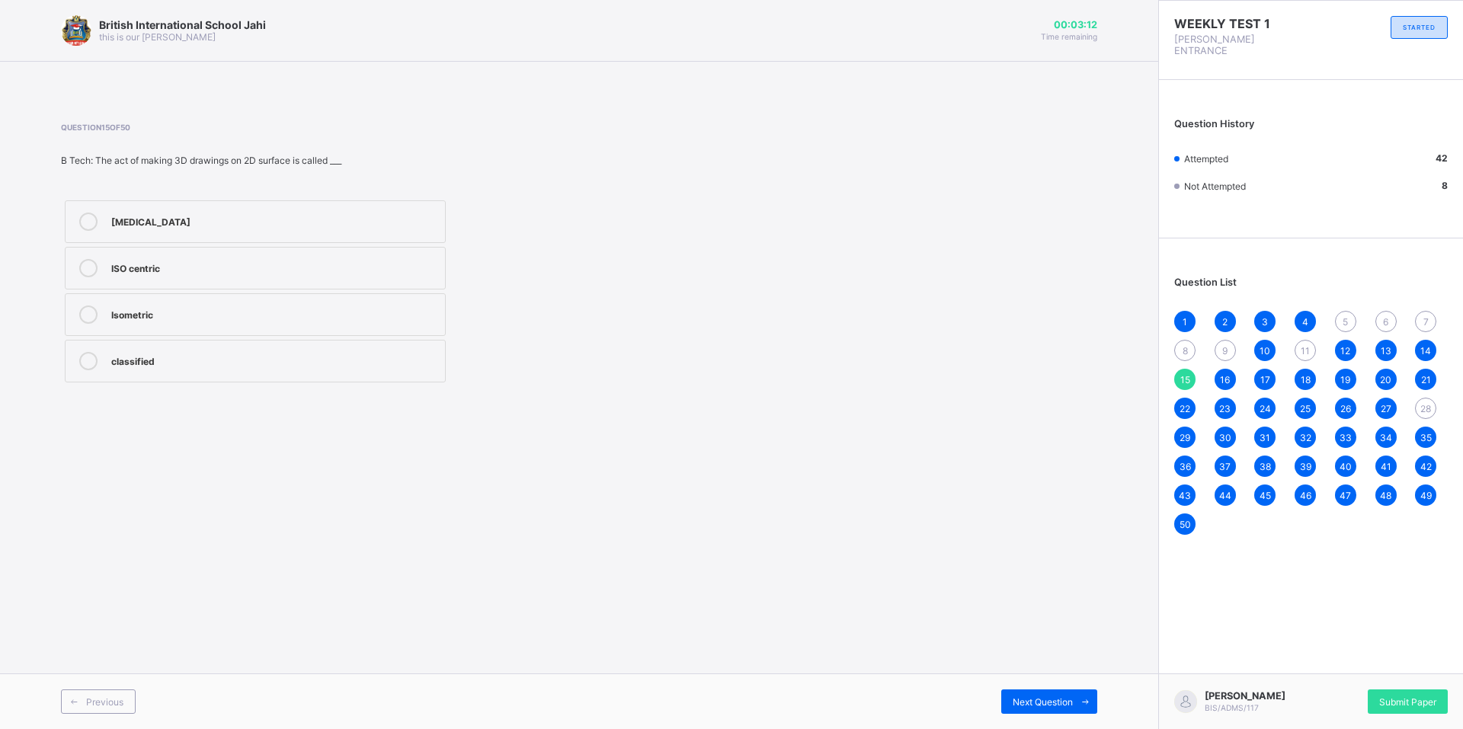
click at [184, 269] on div "ISO centric" at bounding box center [274, 266] width 326 height 15
click at [1308, 340] on div "11" at bounding box center [1305, 350] width 21 height 21
click at [1416, 398] on div "28" at bounding box center [1425, 408] width 21 height 21
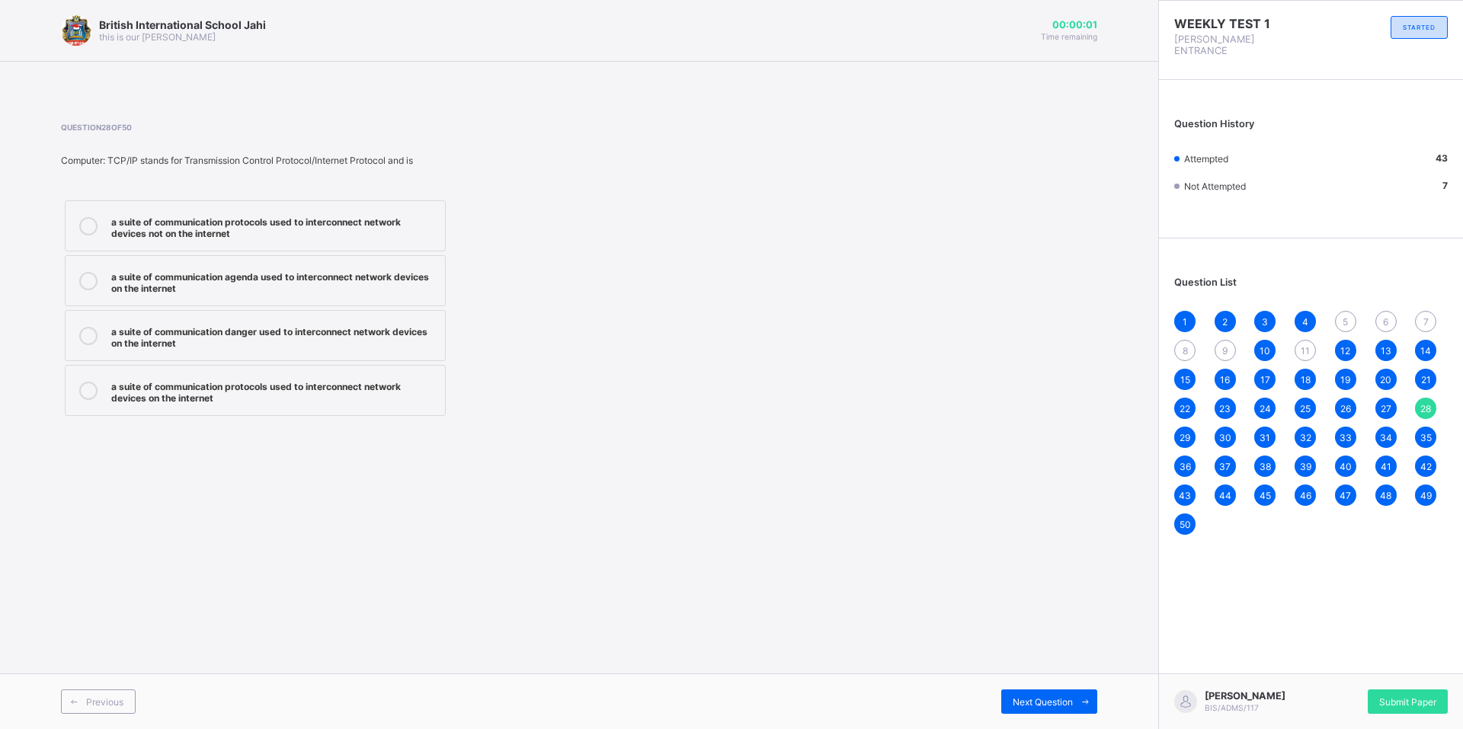
click at [1345, 316] on span "5" at bounding box center [1345, 321] width 5 height 11
